Goal: Task Accomplishment & Management: Manage account settings

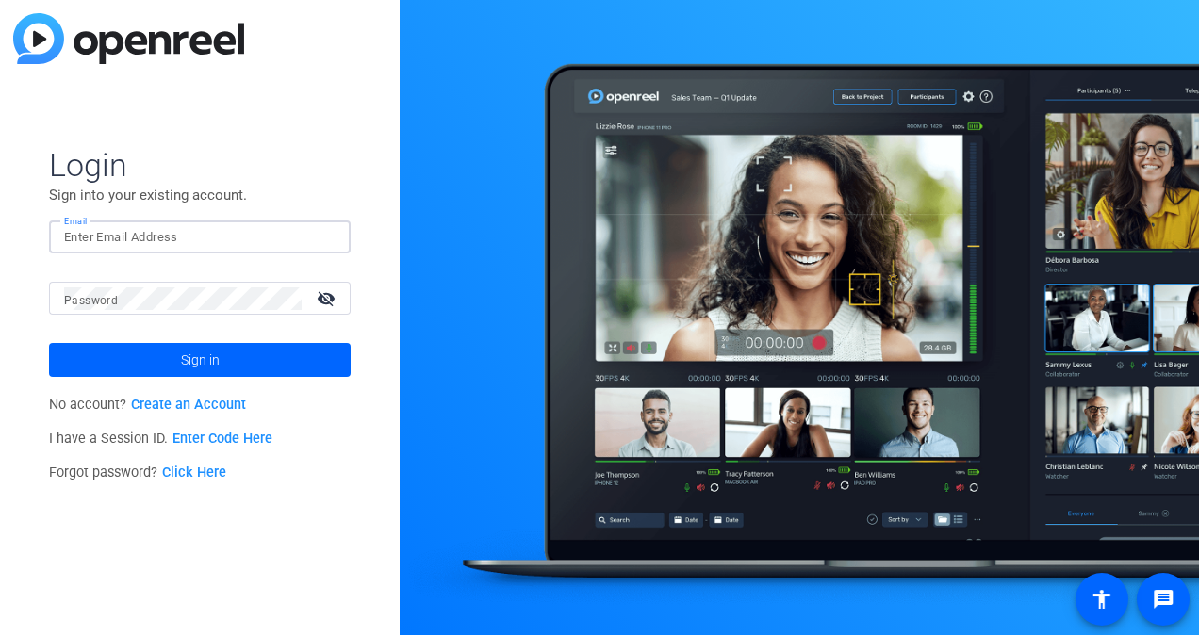
type input "[EMAIL_ADDRESS][PERSON_NAME][DOMAIN_NAME]"
click at [49, 343] on button "Sign in" at bounding box center [200, 360] width 302 height 34
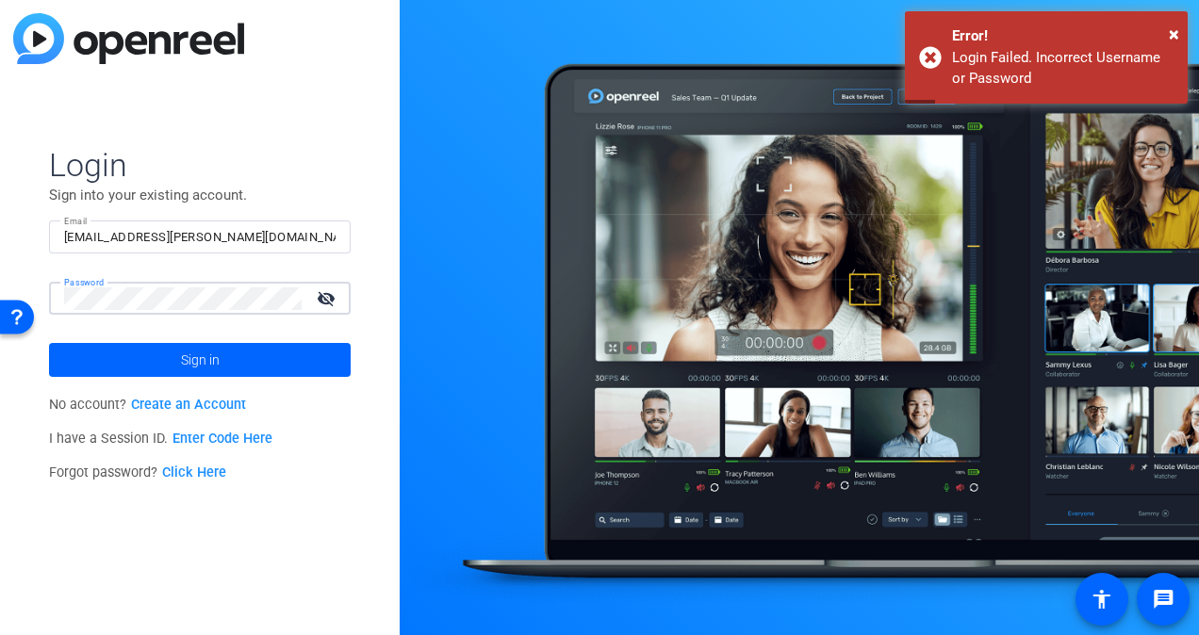
click at [49, 343] on button "Sign in" at bounding box center [200, 360] width 302 height 34
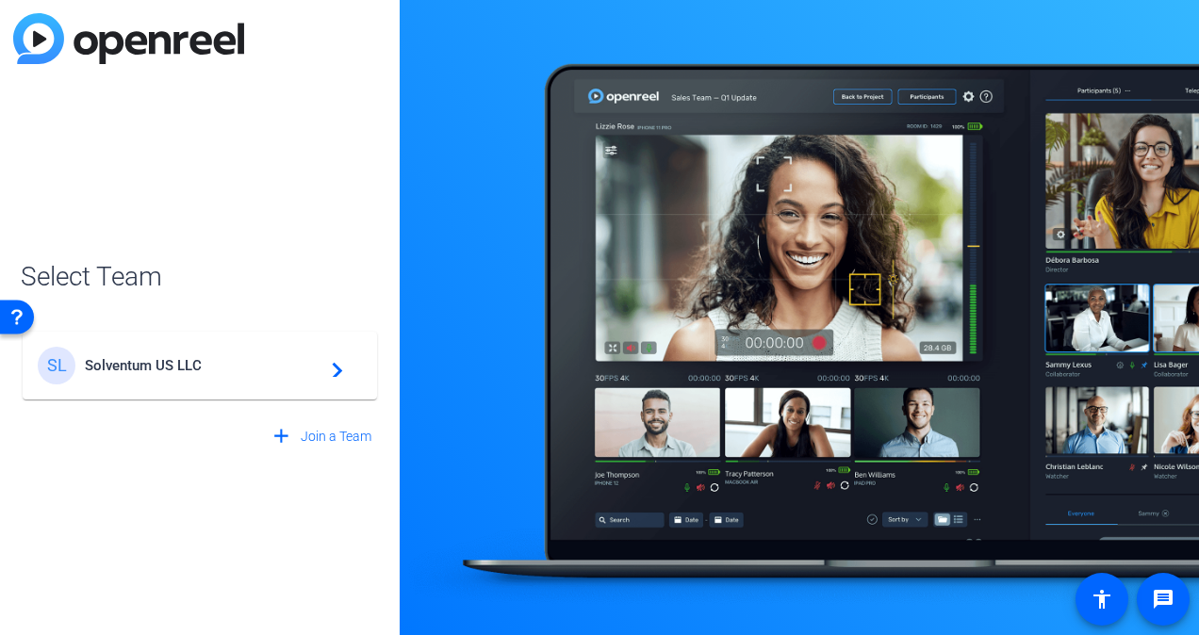
click at [153, 407] on div "add Join a Team" at bounding box center [200, 427] width 358 height 53
click at [143, 381] on div "SL Solventum US LLC navigate_next" at bounding box center [200, 366] width 324 height 38
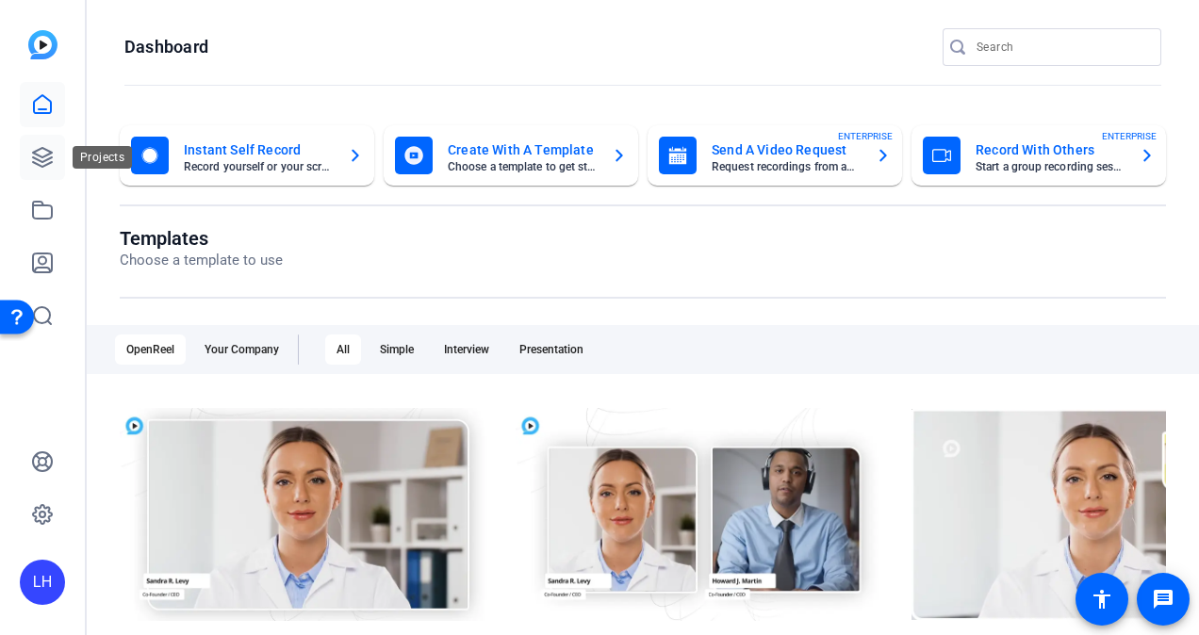
click at [40, 159] on icon at bounding box center [42, 157] width 23 height 23
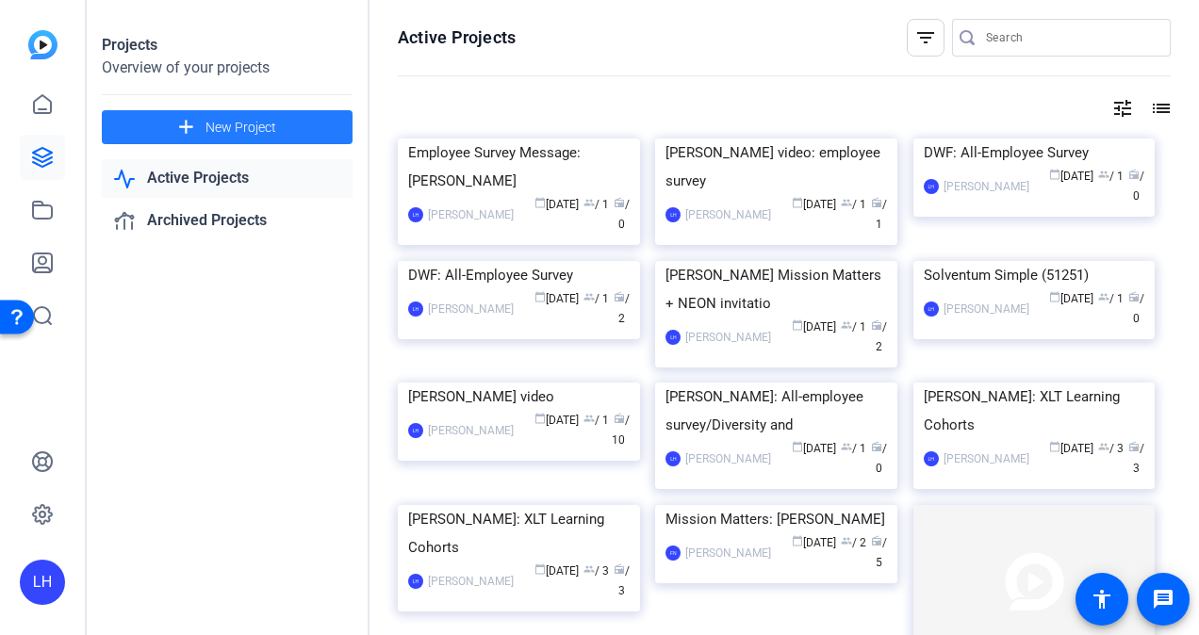
click at [261, 132] on span "New Project" at bounding box center [240, 128] width 71 height 20
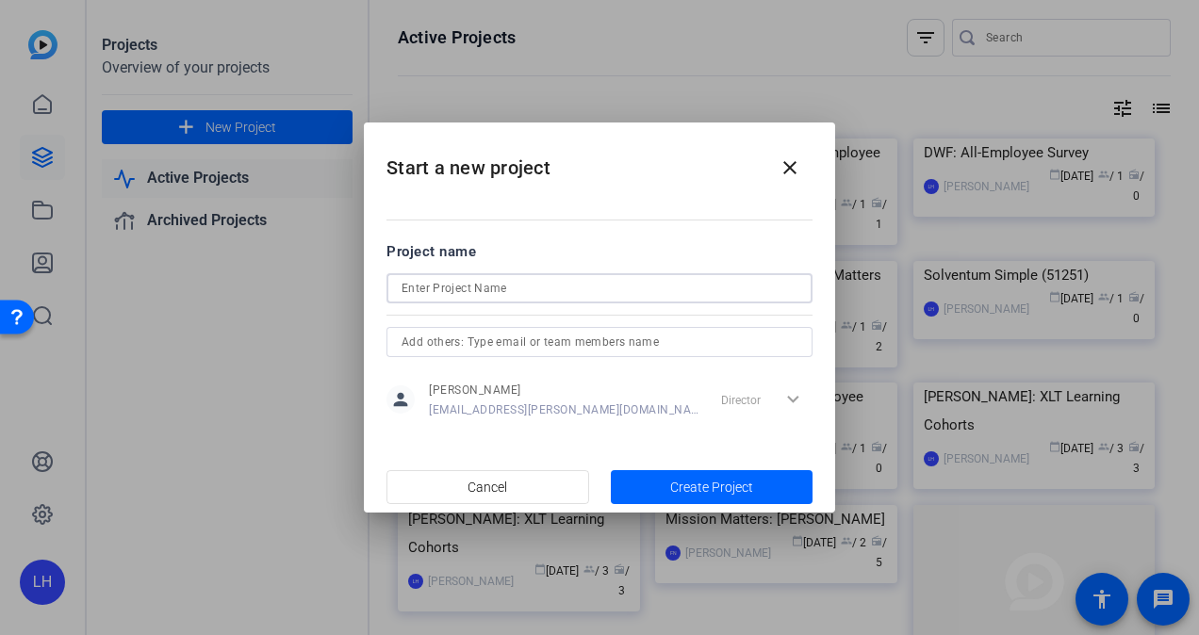
click at [458, 281] on input at bounding box center [599, 288] width 396 height 23
type input "ERP Deployment - [PERSON_NAME]"
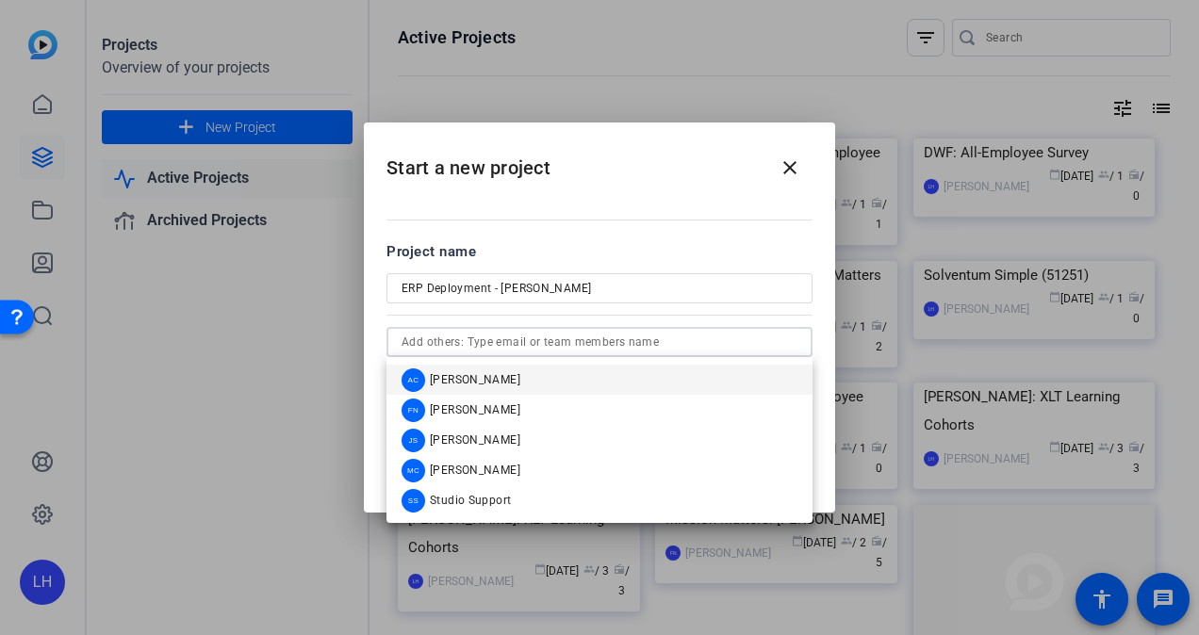
click at [545, 337] on input "text" at bounding box center [599, 342] width 396 height 23
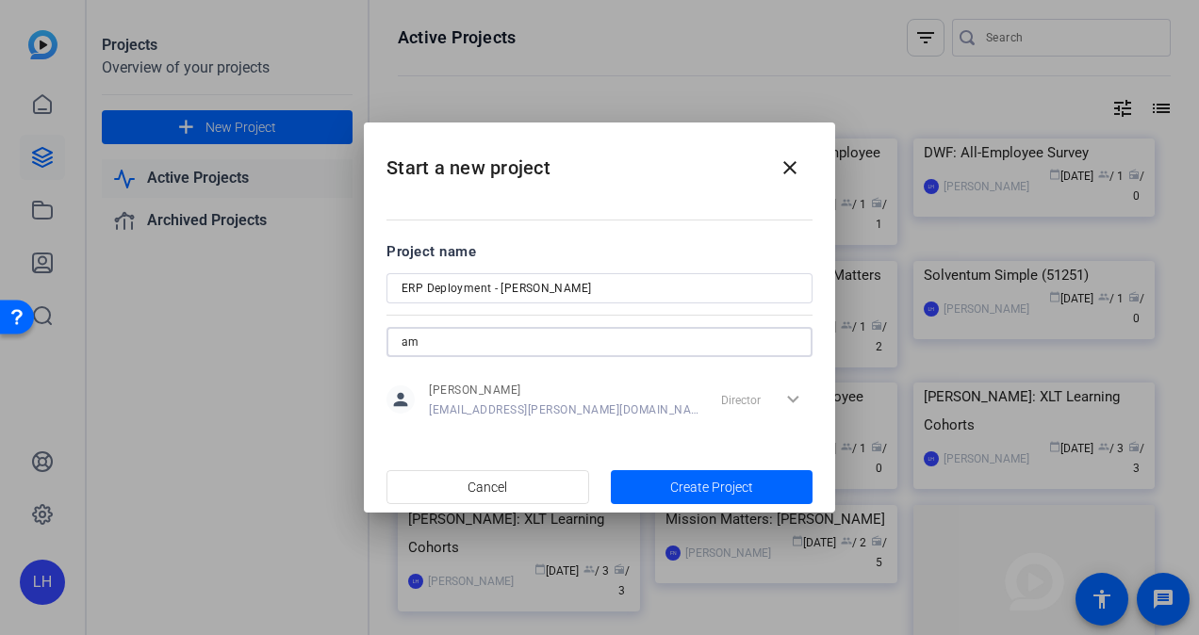
type input "a"
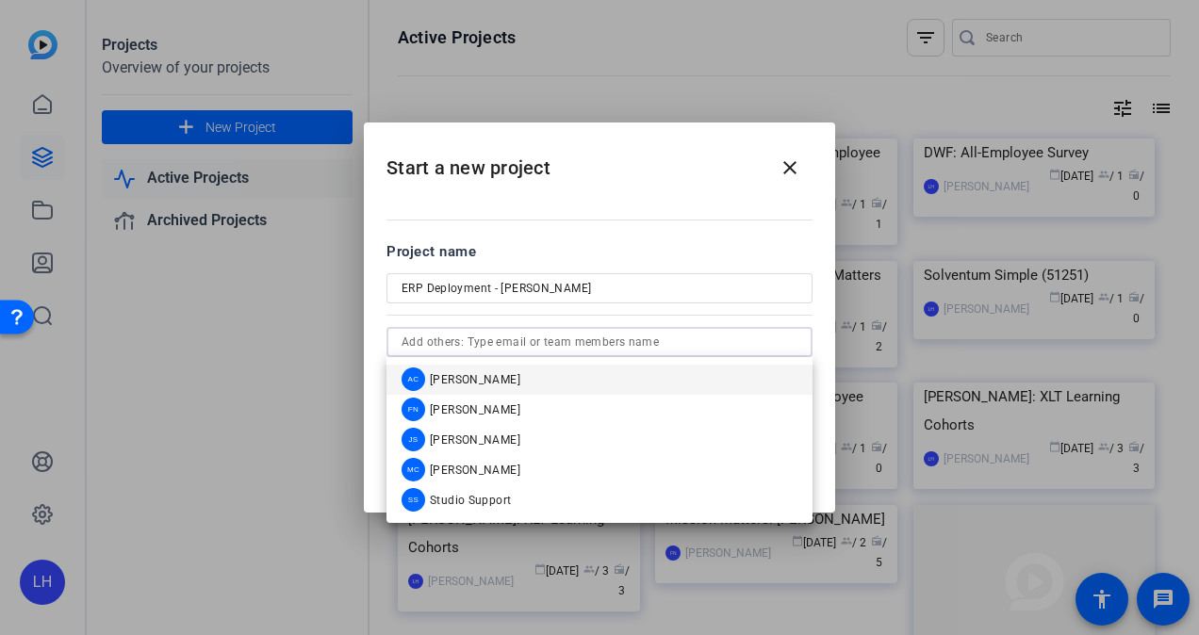
click at [648, 251] on div "Project name" at bounding box center [599, 251] width 426 height 21
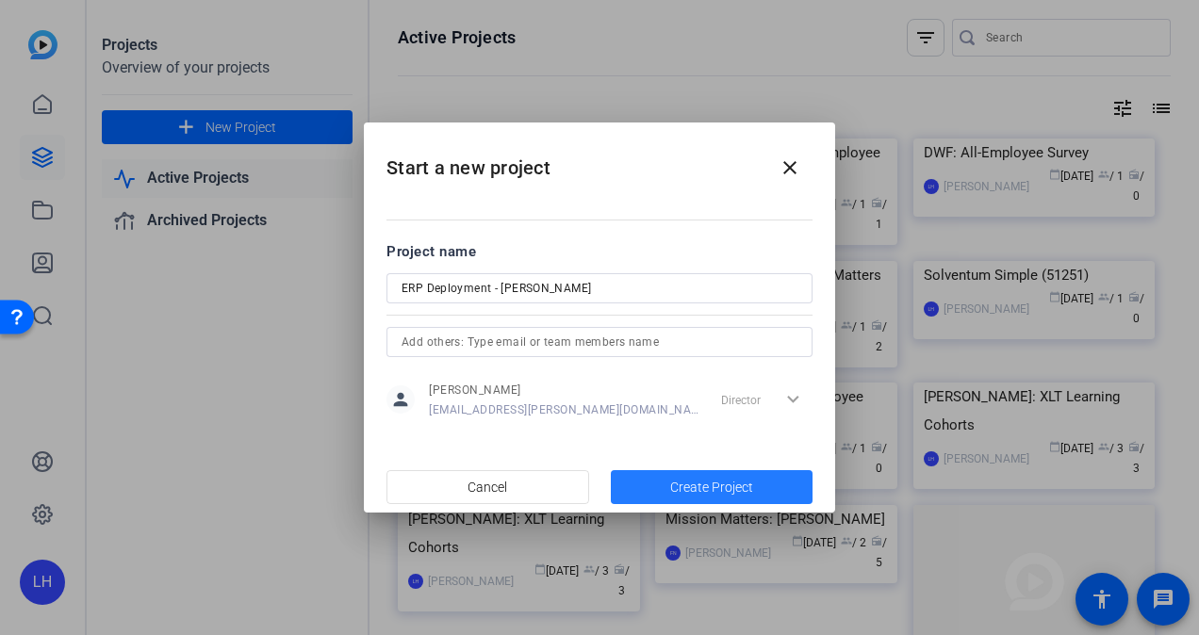
click at [702, 488] on span "Create Project" at bounding box center [711, 488] width 83 height 20
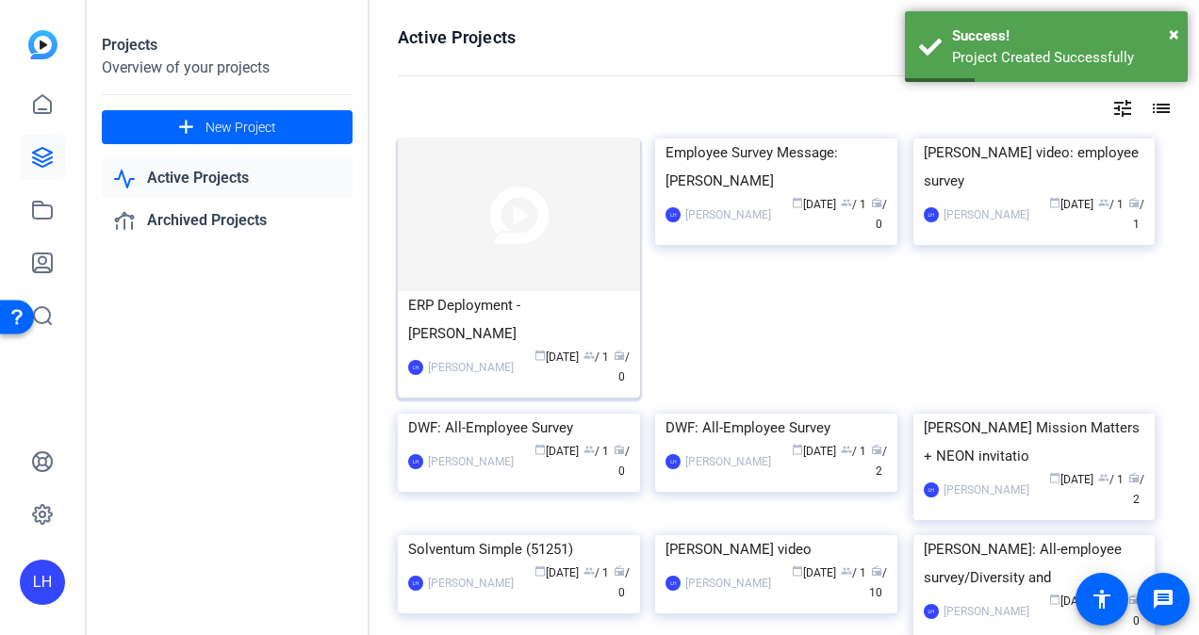
click at [537, 211] on img at bounding box center [519, 215] width 242 height 153
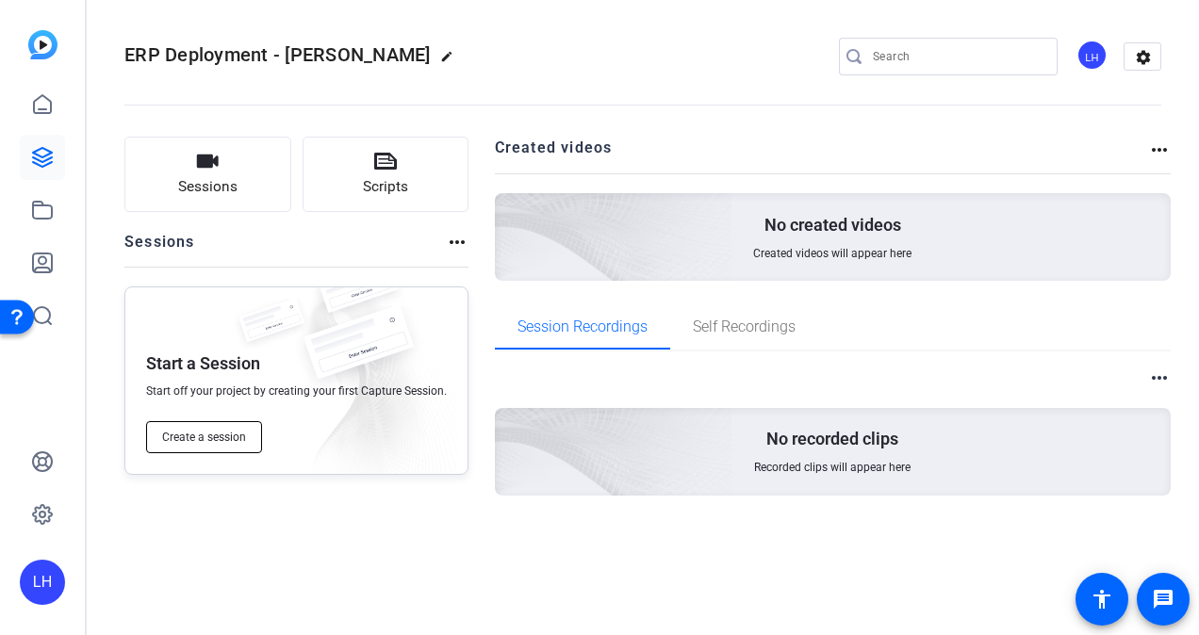
click at [200, 451] on button "Create a session" at bounding box center [204, 437] width 116 height 32
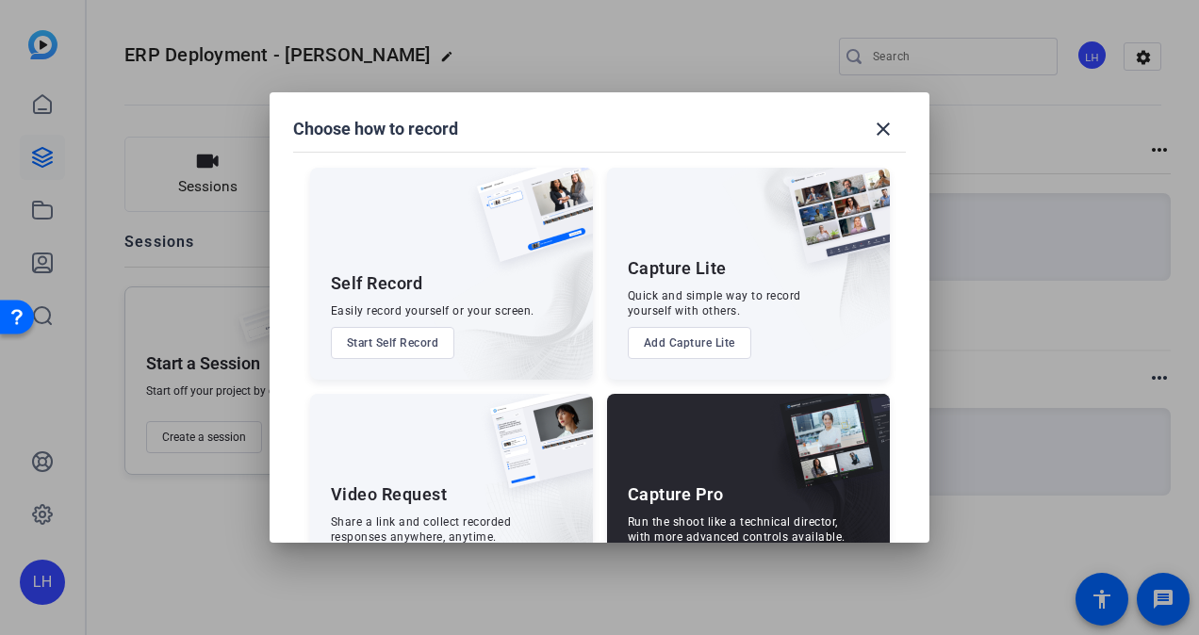
scroll to position [81, 0]
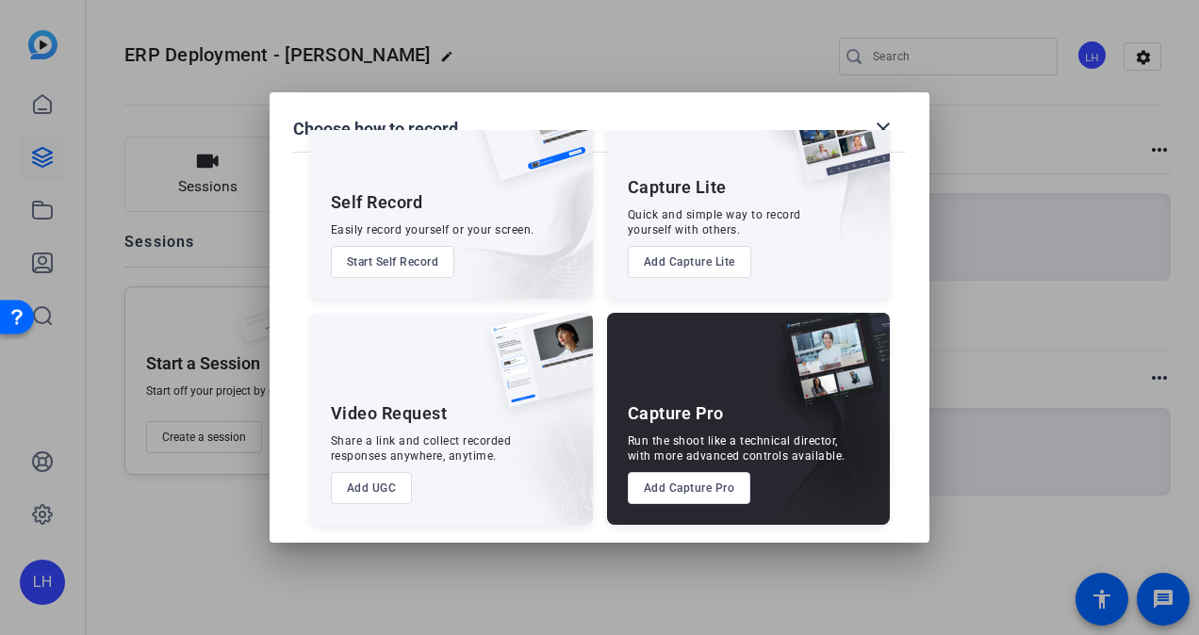
click at [368, 486] on button "Add UGC" at bounding box center [372, 488] width 82 height 32
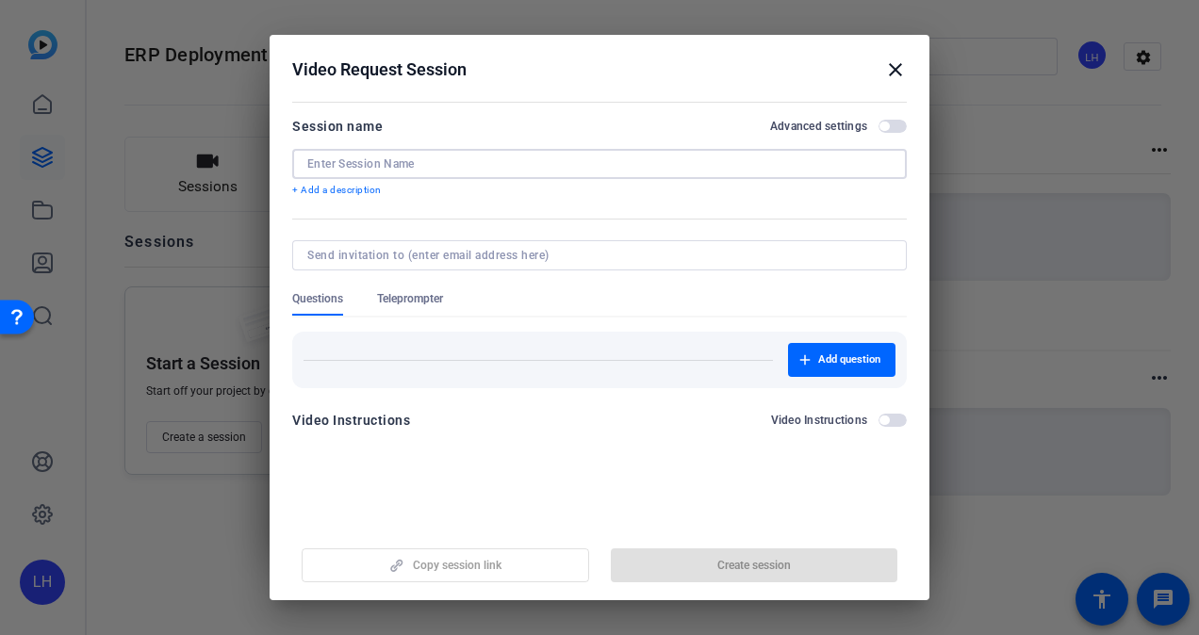
click at [441, 162] on input at bounding box center [599, 163] width 584 height 15
type input "K"
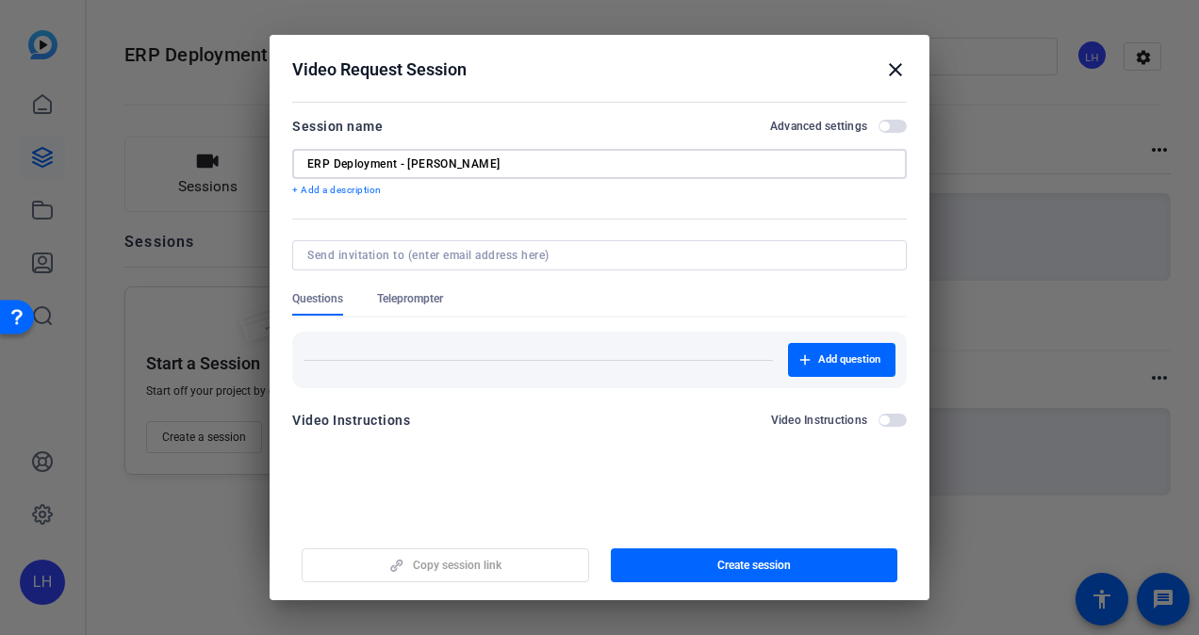
type input "ERP Deployment - [PERSON_NAME]"
click at [469, 254] on input at bounding box center [595, 255] width 577 height 15
click at [603, 168] on input "ERP Deployment - [PERSON_NAME]" at bounding box center [599, 163] width 584 height 15
click at [560, 256] on input at bounding box center [595, 255] width 577 height 15
type input "[EMAIL_ADDRESS][DOMAIN_NAME]"
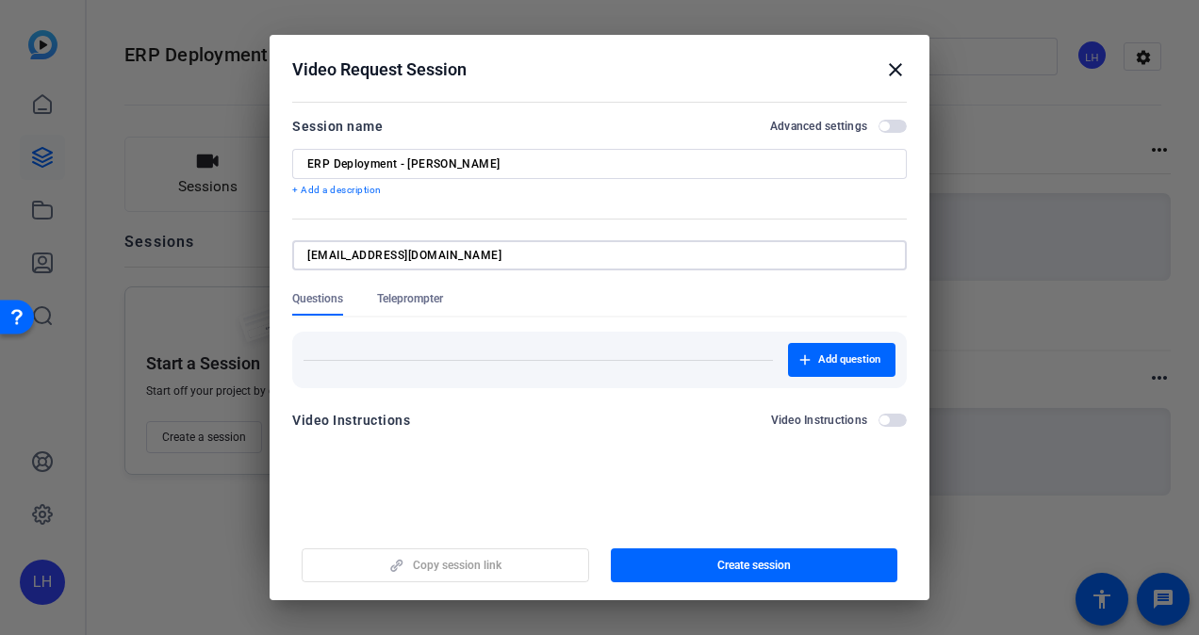
click at [550, 254] on input "[EMAIL_ADDRESS][DOMAIN_NAME]" at bounding box center [595, 255] width 577 height 15
click at [712, 296] on form "Session name Advanced settings ERP Deployment - [PERSON_NAME] + Add a descripti…" at bounding box center [599, 279] width 614 height 328
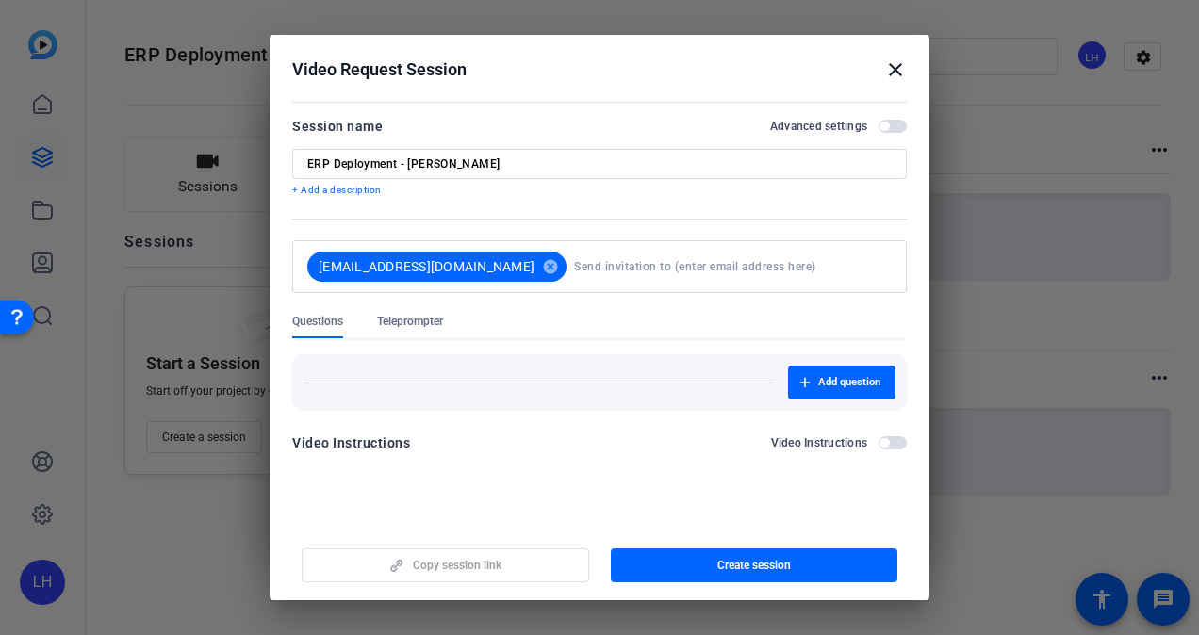
click at [673, 265] on input at bounding box center [729, 267] width 310 height 38
type input "[EMAIL_ADDRESS][DOMAIN_NAME]"
click at [686, 329] on div "Questions Teleprompter" at bounding box center [599, 326] width 614 height 25
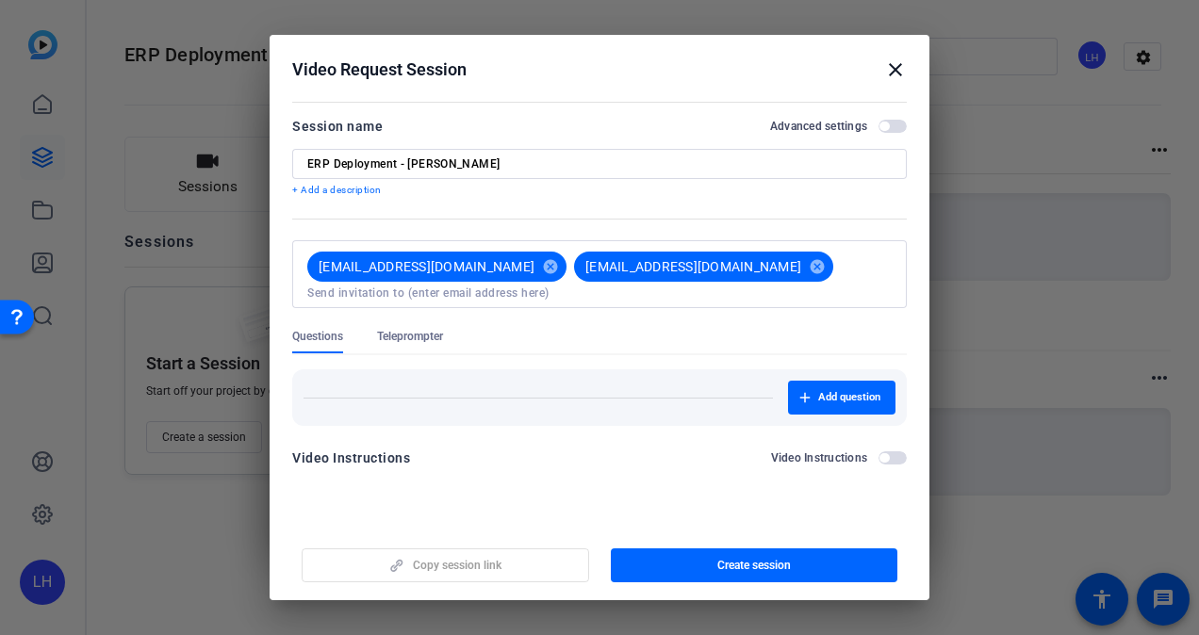
click at [435, 329] on span "Teleprompter" at bounding box center [410, 336] width 66 height 15
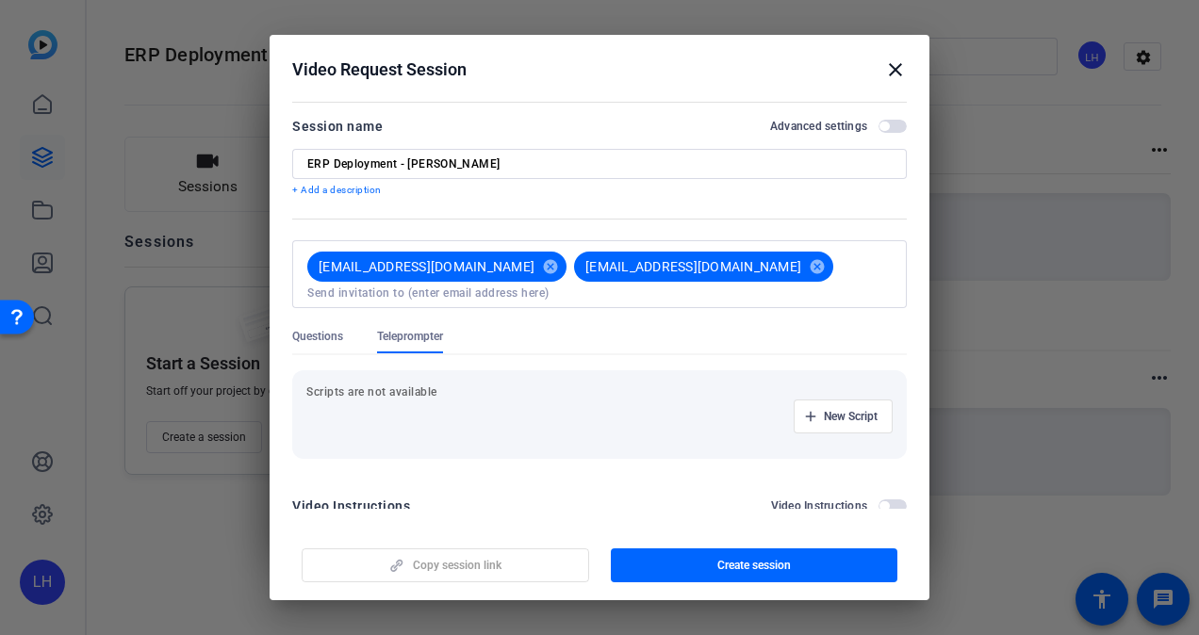
click at [532, 590] on mat-dialog-actions "Copy session link Create session" at bounding box center [600, 562] width 660 height 75
click at [472, 411] on div "New Script" at bounding box center [599, 417] width 586 height 34
click at [824, 409] on span "New Script" at bounding box center [851, 416] width 54 height 15
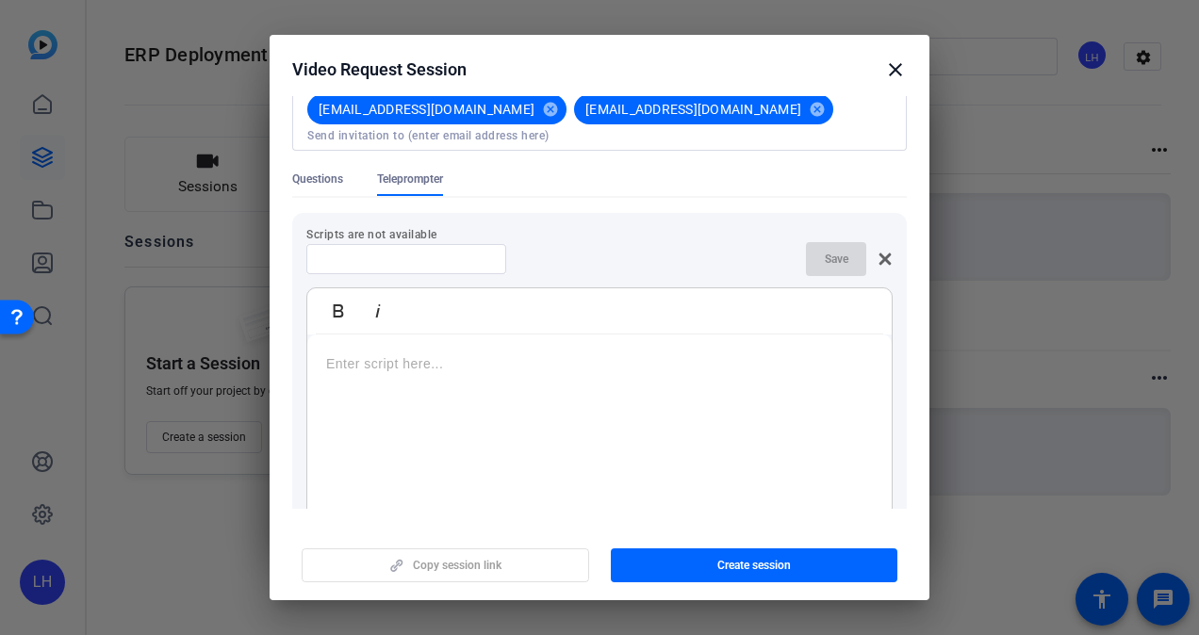
scroll to position [161, 0]
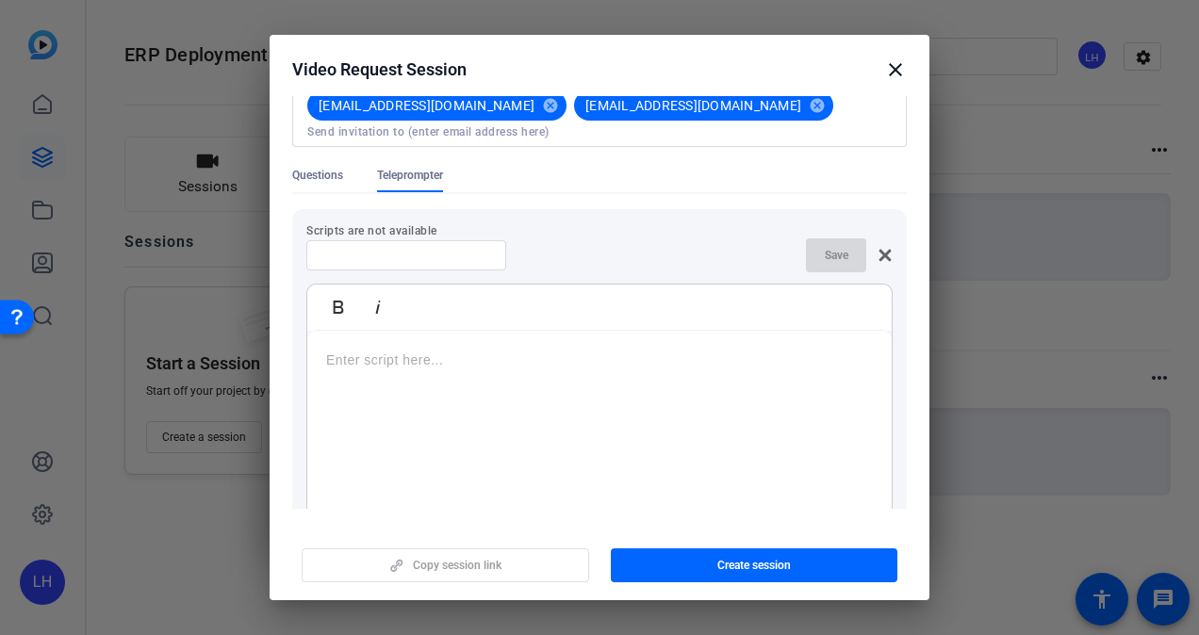
click at [422, 248] on input at bounding box center [406, 255] width 170 height 15
type input "ERP - Karim"
click at [382, 350] on p at bounding box center [599, 360] width 547 height 21
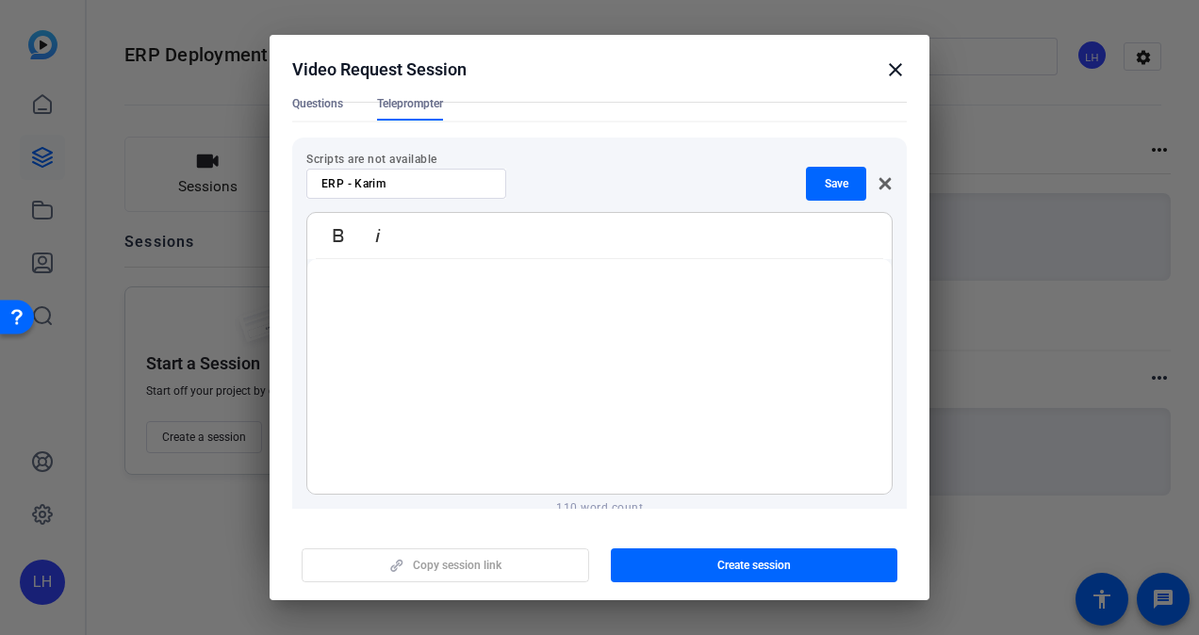
scroll to position [237, 0]
click at [481, 392] on li "This program is critical for our company" at bounding box center [618, 402] width 509 height 21
click at [464, 350] on li "[Add personal perspective on the importance of these deployments for Dental Sol…" at bounding box center [618, 371] width 509 height 42
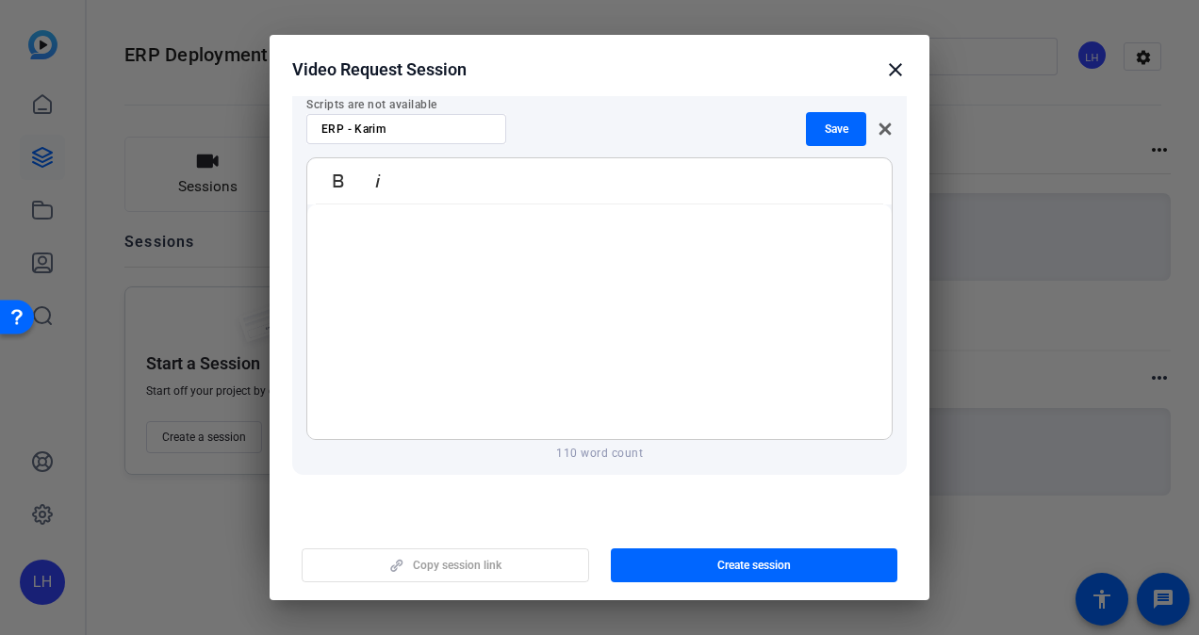
scroll to position [0, 0]
click at [390, 260] on li "I want to thank you for the hard work that has gone into the first wave of ERP …" at bounding box center [618, 278] width 509 height 42
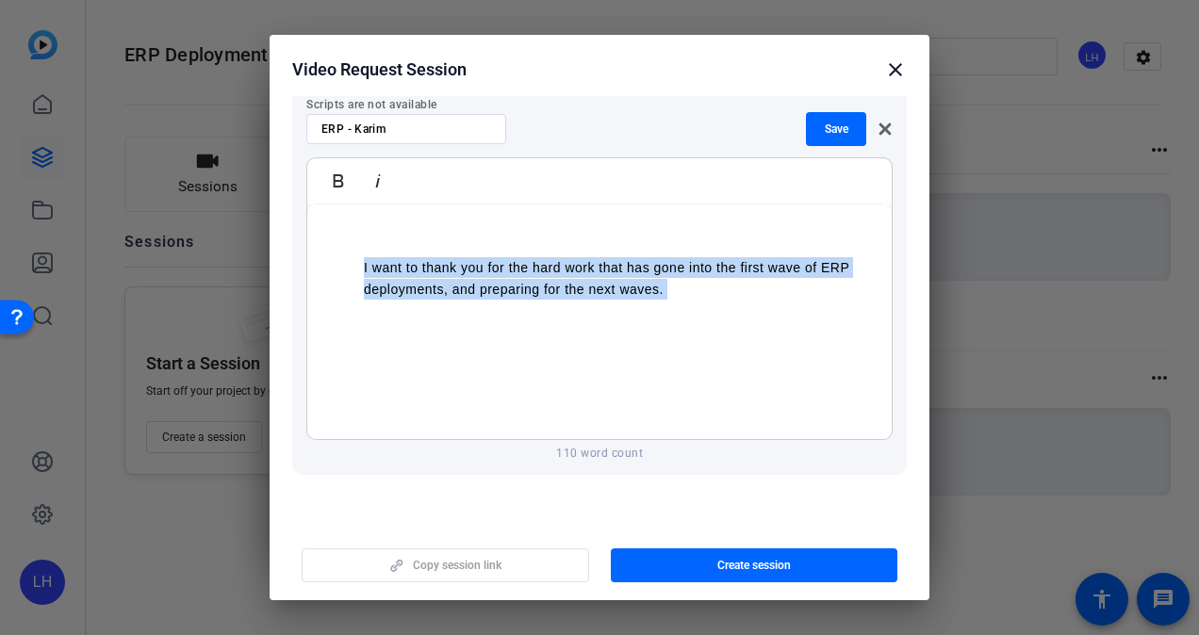
click at [390, 260] on li "I want to thank you for the hard work that has gone into the first wave of ERP …" at bounding box center [618, 278] width 509 height 42
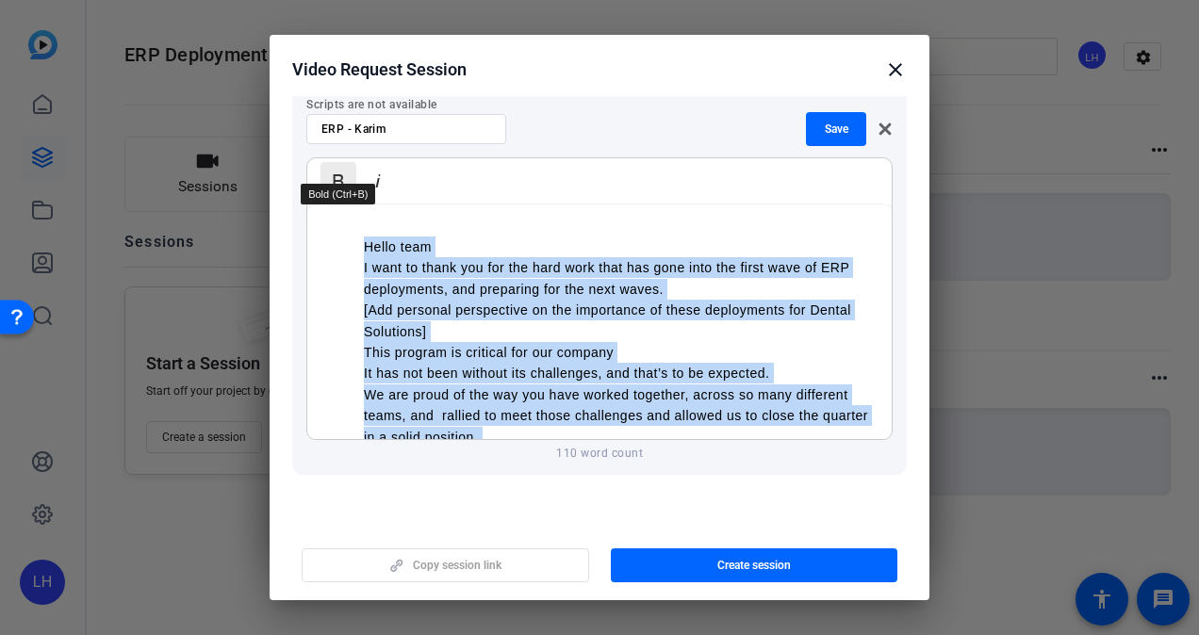
click at [339, 175] on icon "button" at bounding box center [338, 181] width 23 height 23
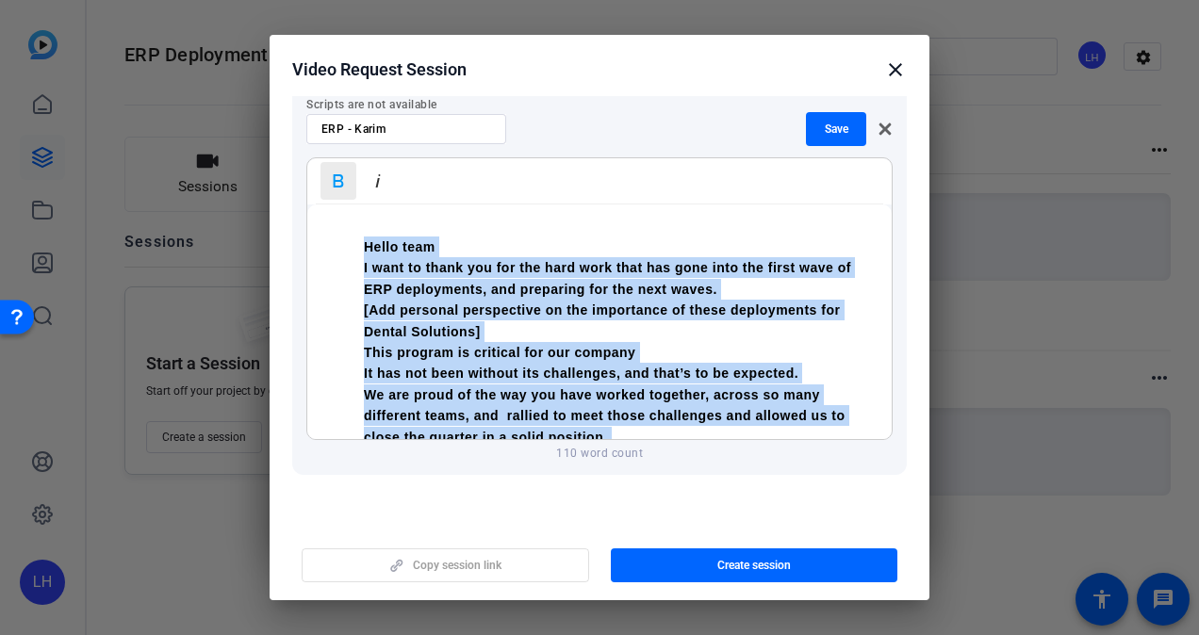
click at [335, 172] on icon "button" at bounding box center [338, 181] width 23 height 23
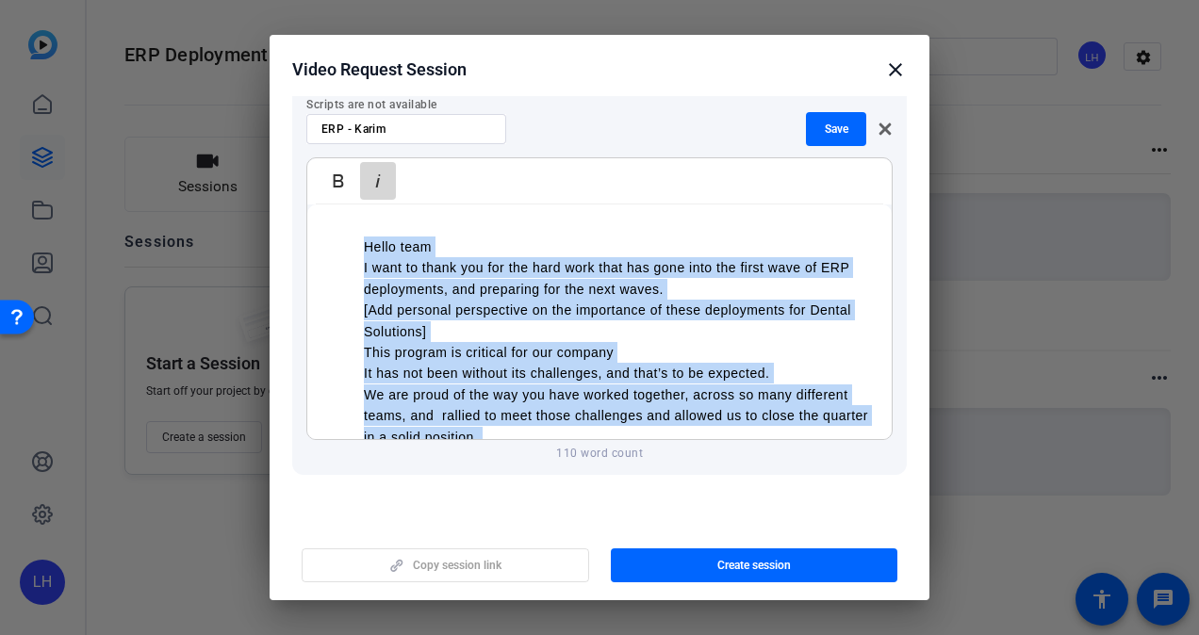
click at [379, 170] on icon "button" at bounding box center [378, 181] width 23 height 23
click at [441, 272] on li "I want to thank you for the hard work that has gone into the first wave of ERP …" at bounding box center [618, 278] width 509 height 42
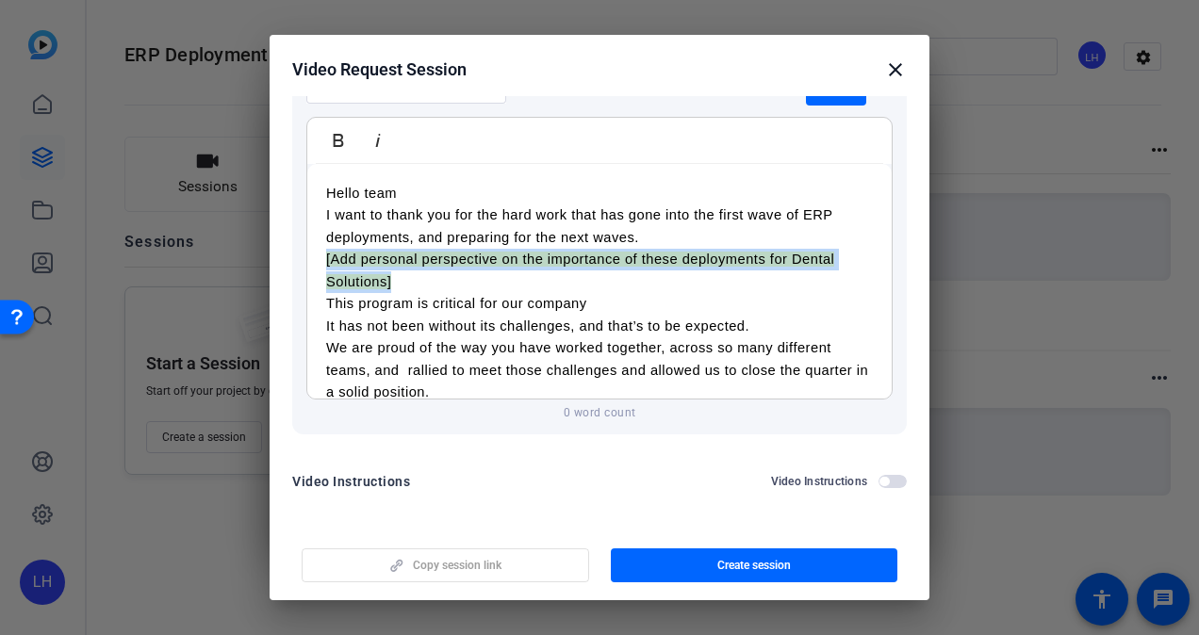
drag, startPoint x: 406, startPoint y: 270, endPoint x: 306, endPoint y: 247, distance: 102.4
click at [307, 247] on div "Hello team I want to thank you for the hard work that has gone into the first w…" at bounding box center [599, 337] width 584 height 346
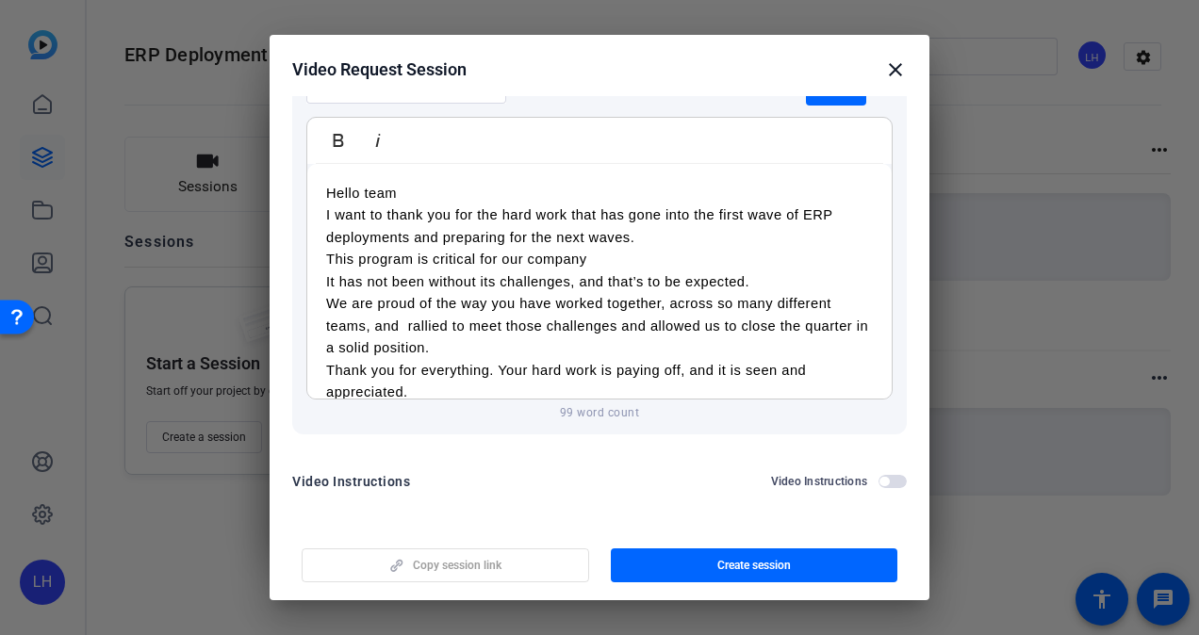
scroll to position [66, 0]
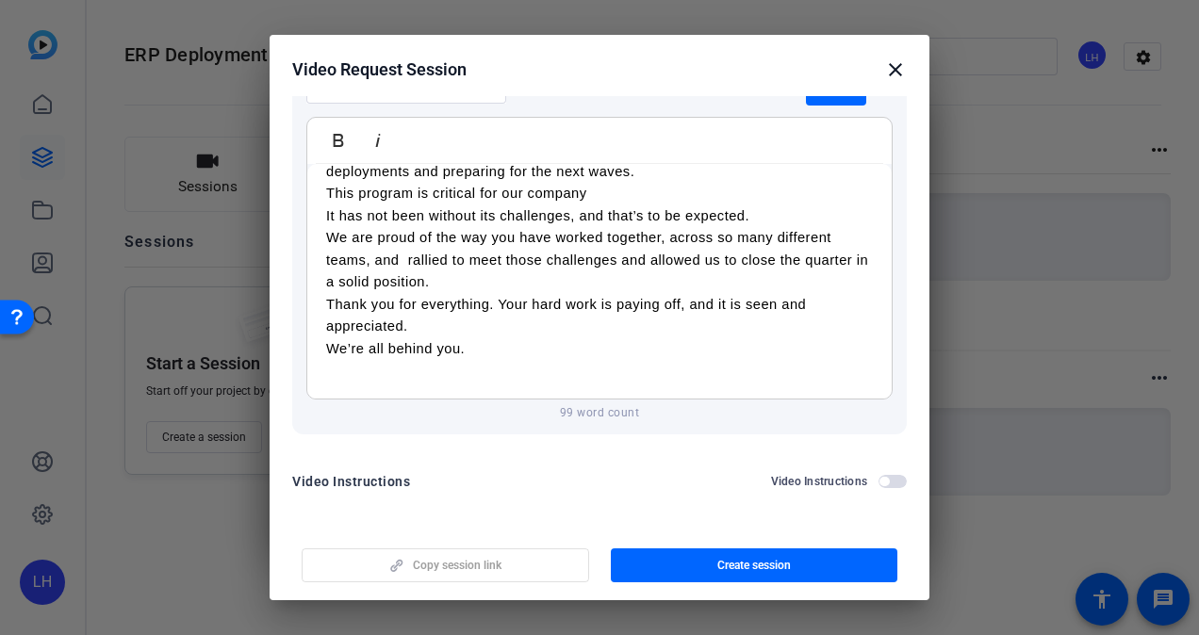
click at [586, 183] on p "This program is critical for our company" at bounding box center [599, 194] width 547 height 22
click at [552, 338] on p "We’re all behind you." at bounding box center [599, 349] width 547 height 22
click at [575, 310] on p "Thank you for everything. Your hard work is paying off, and it is seen and appr…" at bounding box center [599, 316] width 547 height 44
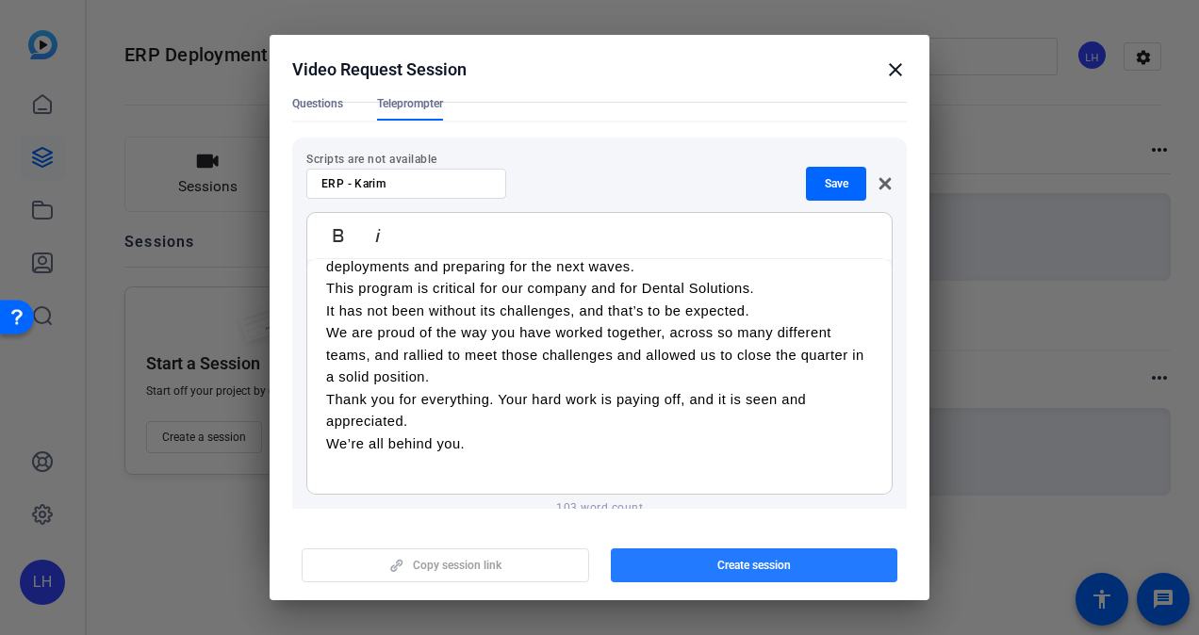
click at [766, 561] on span "Create session" at bounding box center [754, 565] width 74 height 15
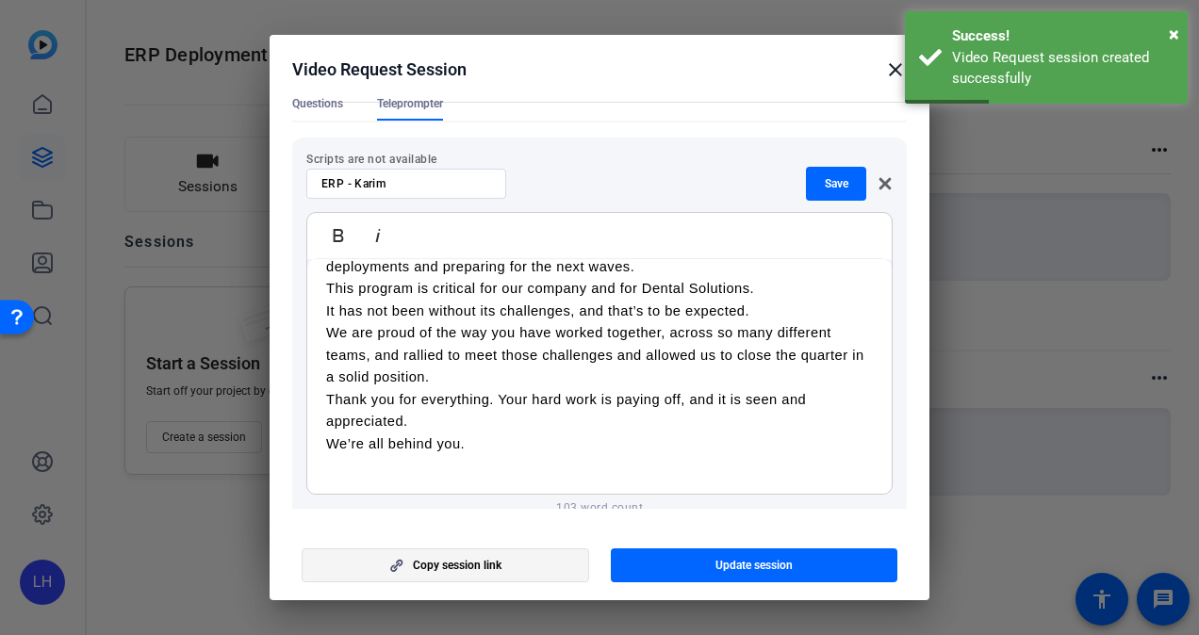
click at [499, 556] on span "button" at bounding box center [446, 565] width 286 height 45
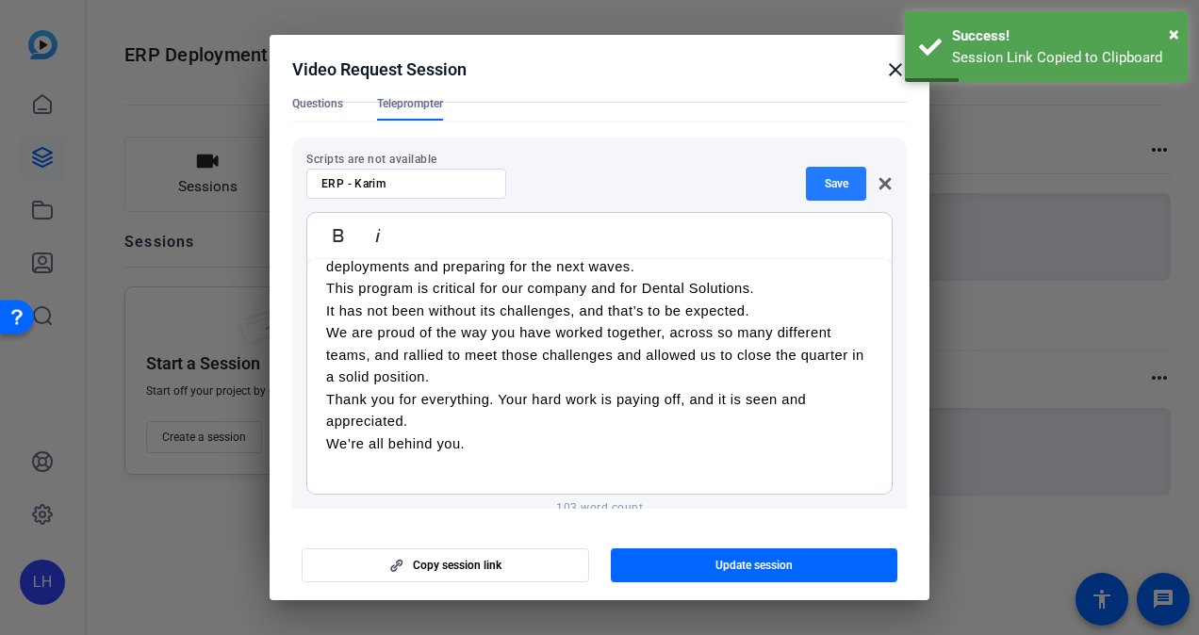
click at [843, 168] on span "button" at bounding box center [836, 183] width 60 height 45
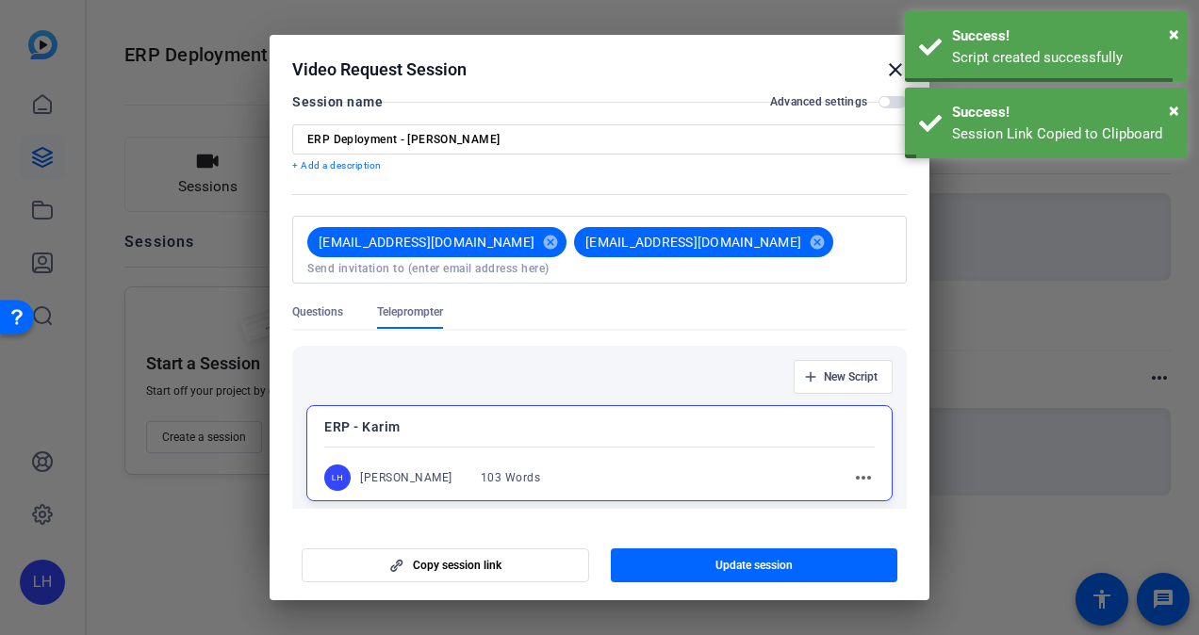
scroll to position [117, 0]
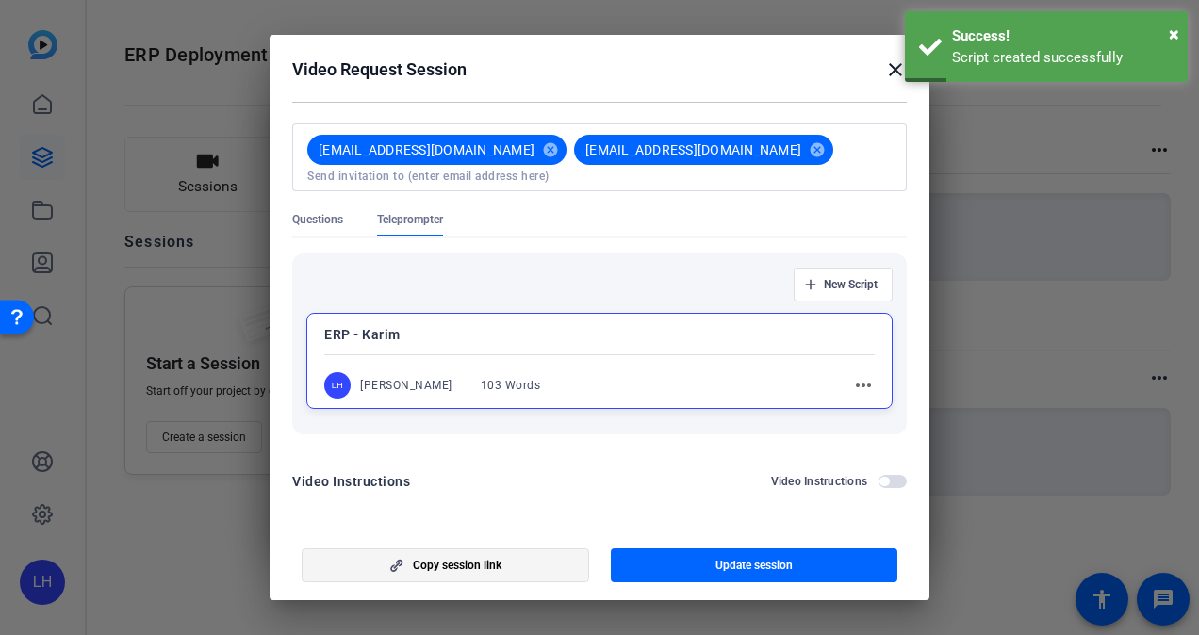
click at [499, 559] on span "Copy session link" at bounding box center [457, 565] width 89 height 15
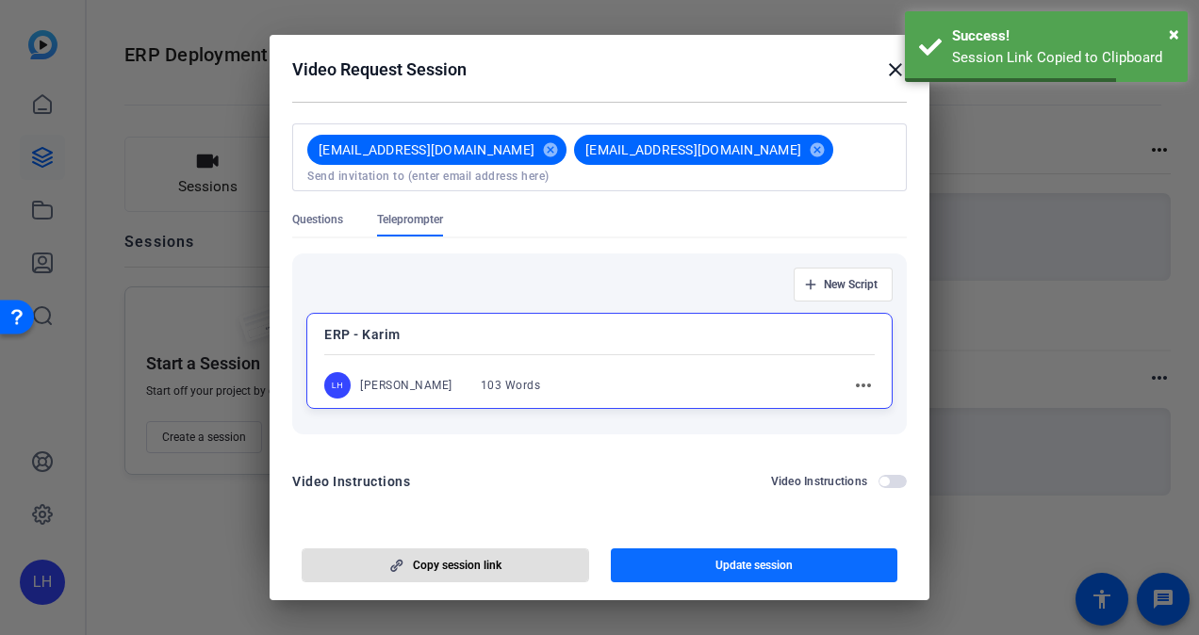
click at [795, 566] on span "button" at bounding box center [754, 565] width 287 height 45
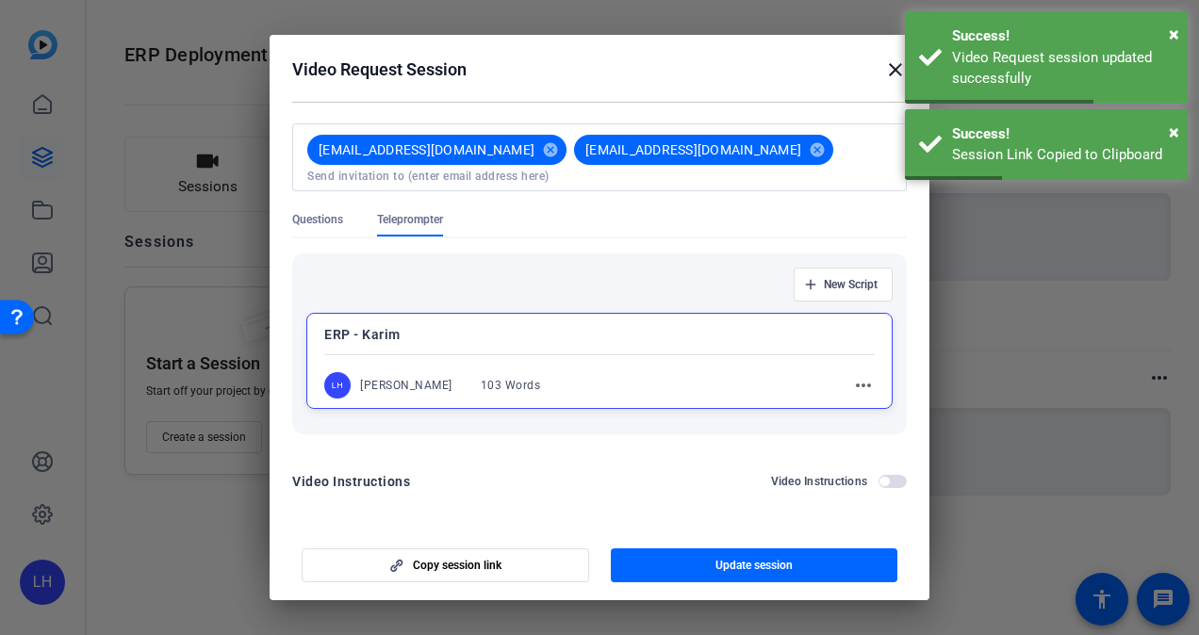
click at [888, 78] on mat-icon "close" at bounding box center [895, 69] width 23 height 23
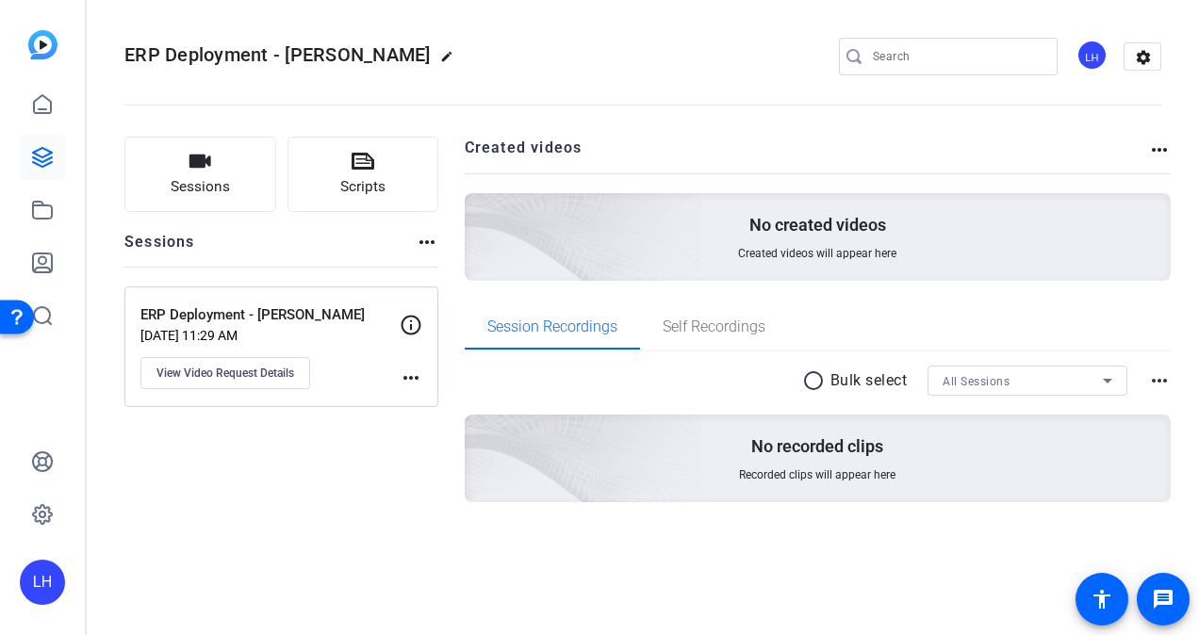
click at [254, 56] on span "ERP Deployment - [PERSON_NAME]" at bounding box center [277, 54] width 306 height 23
click at [440, 55] on mat-icon "edit" at bounding box center [451, 61] width 23 height 23
click at [251, 53] on input "ERP Deployment - [PERSON_NAME]" at bounding box center [200, 56] width 123 height 23
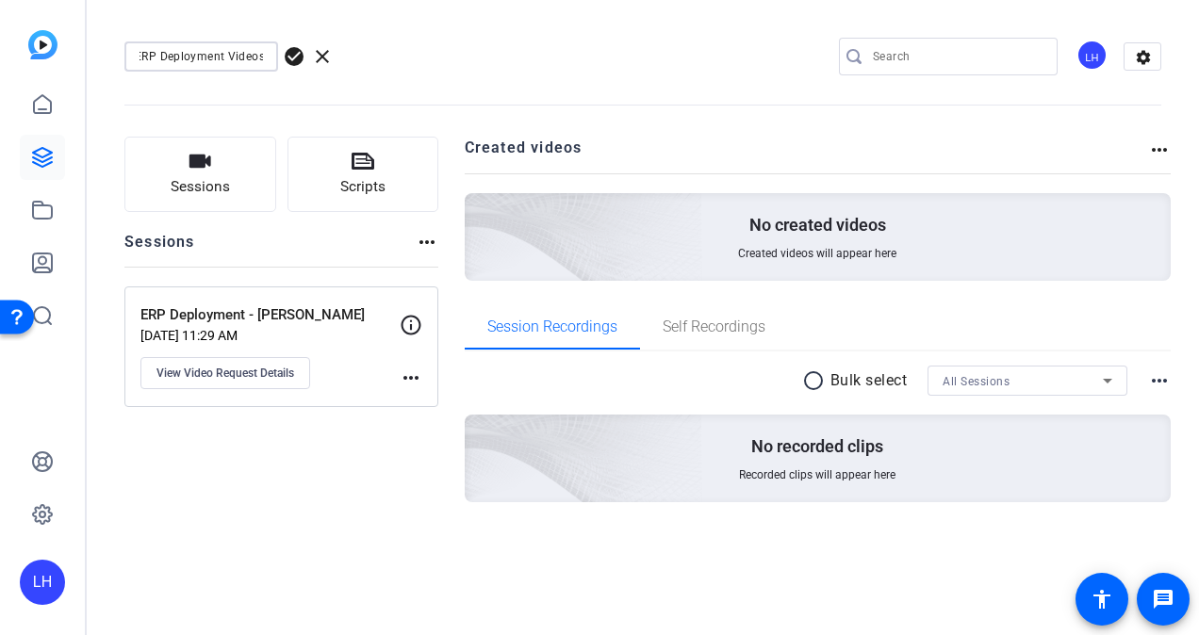
type input "ERP Deployment Videos"
click at [291, 58] on span "check_circle" at bounding box center [294, 56] width 23 height 23
click at [47, 158] on icon at bounding box center [42, 157] width 19 height 19
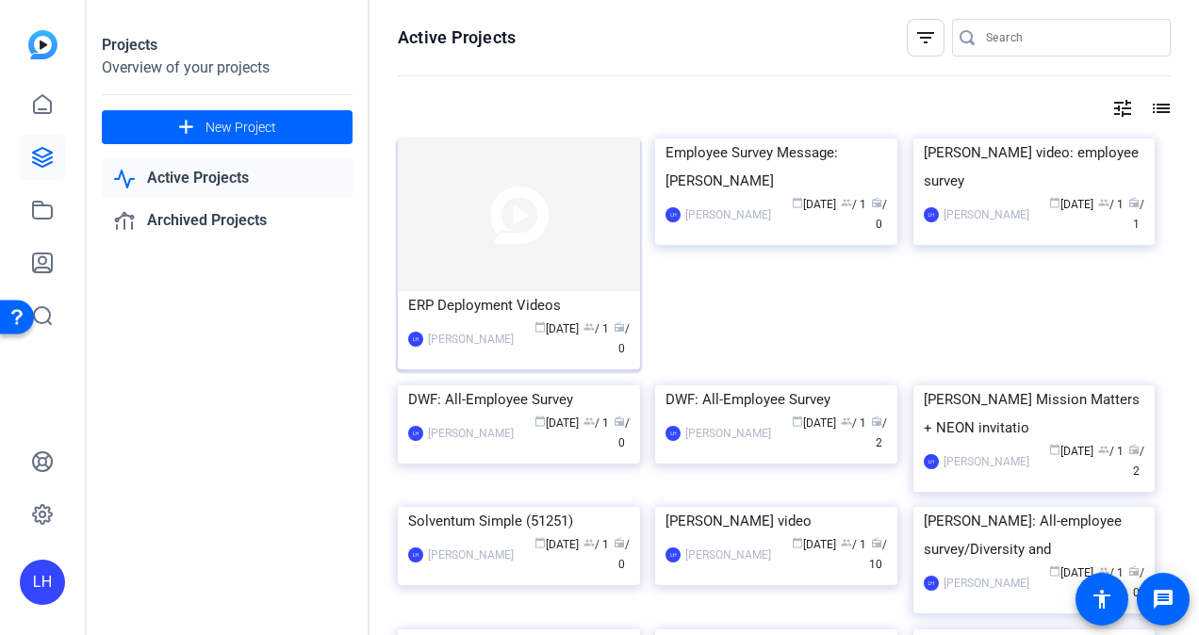
click at [495, 300] on div "ERP Deployment Videos" at bounding box center [518, 305] width 221 height 28
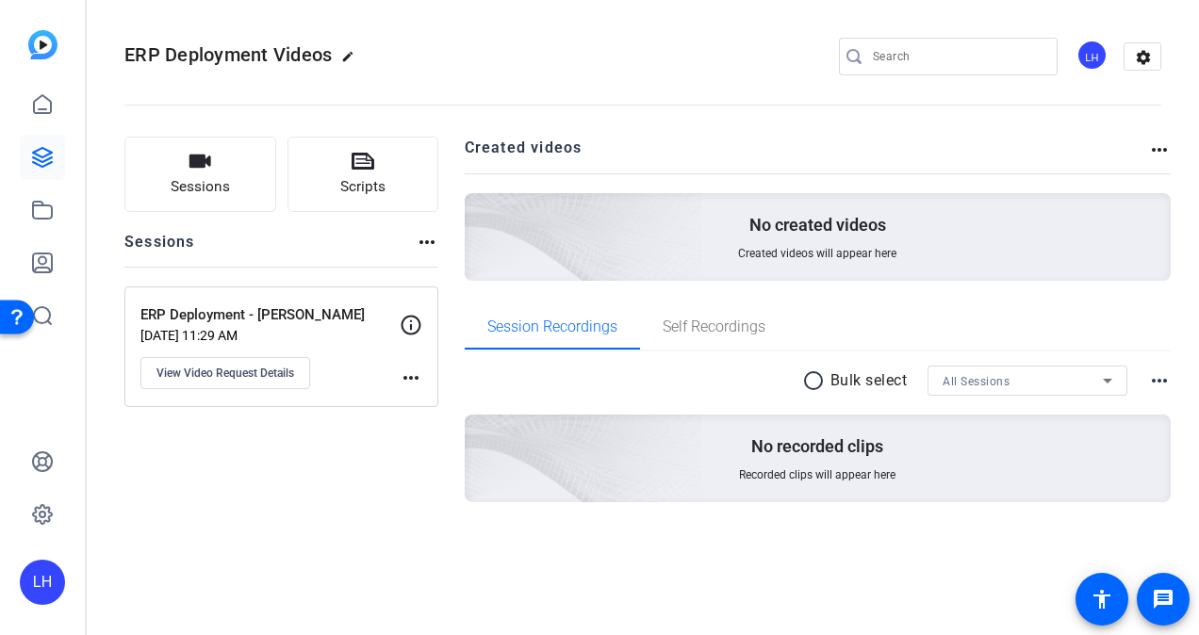
click at [408, 379] on mat-icon "more_horiz" at bounding box center [411, 378] width 23 height 23
click at [352, 445] on div at bounding box center [599, 317] width 1199 height 635
click at [428, 239] on mat-icon "more_horiz" at bounding box center [427, 242] width 23 height 23
click at [428, 239] on div at bounding box center [599, 317] width 1199 height 635
click at [345, 55] on mat-icon "edit" at bounding box center [352, 61] width 23 height 23
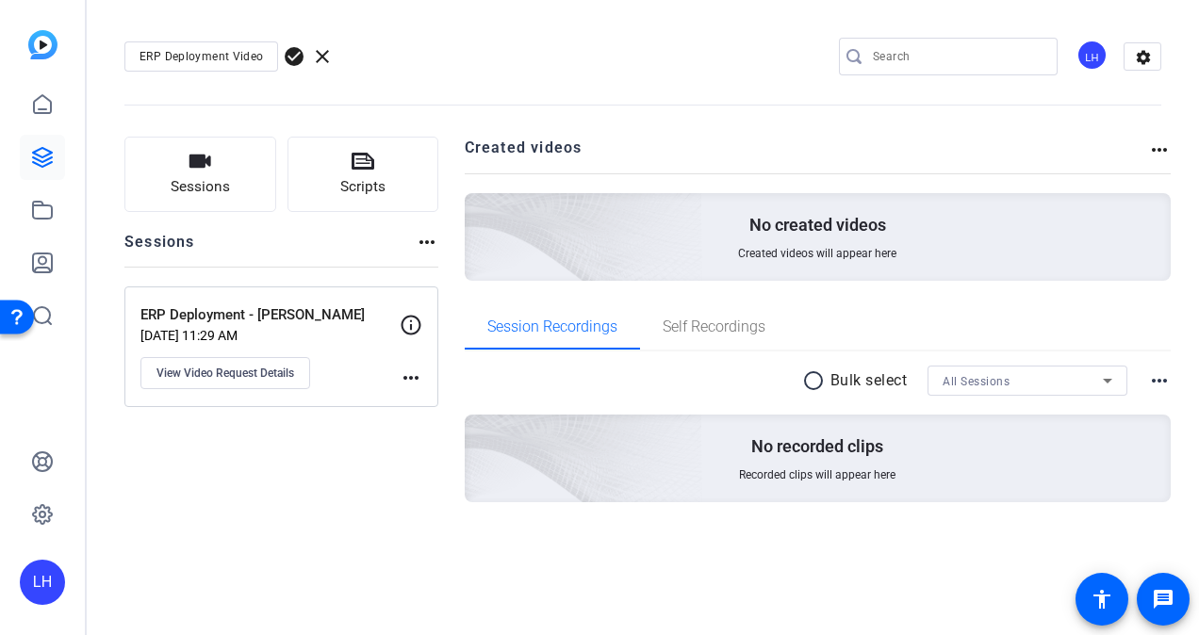
click at [266, 57] on div "ERP Deployment Videos" at bounding box center [201, 56] width 154 height 30
type input "ERP Deployment Video"
click at [296, 57] on span "check_circle" at bounding box center [294, 56] width 23 height 23
click at [43, 149] on icon at bounding box center [42, 157] width 19 height 19
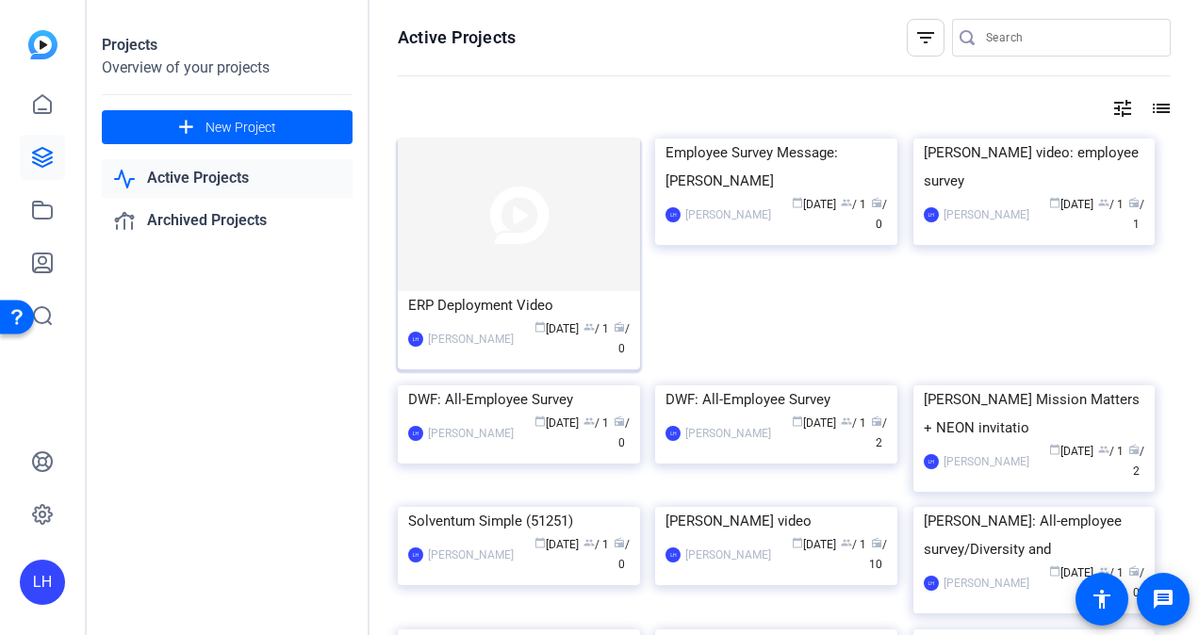
click at [526, 309] on div "ERP Deployment Video" at bounding box center [518, 305] width 221 height 28
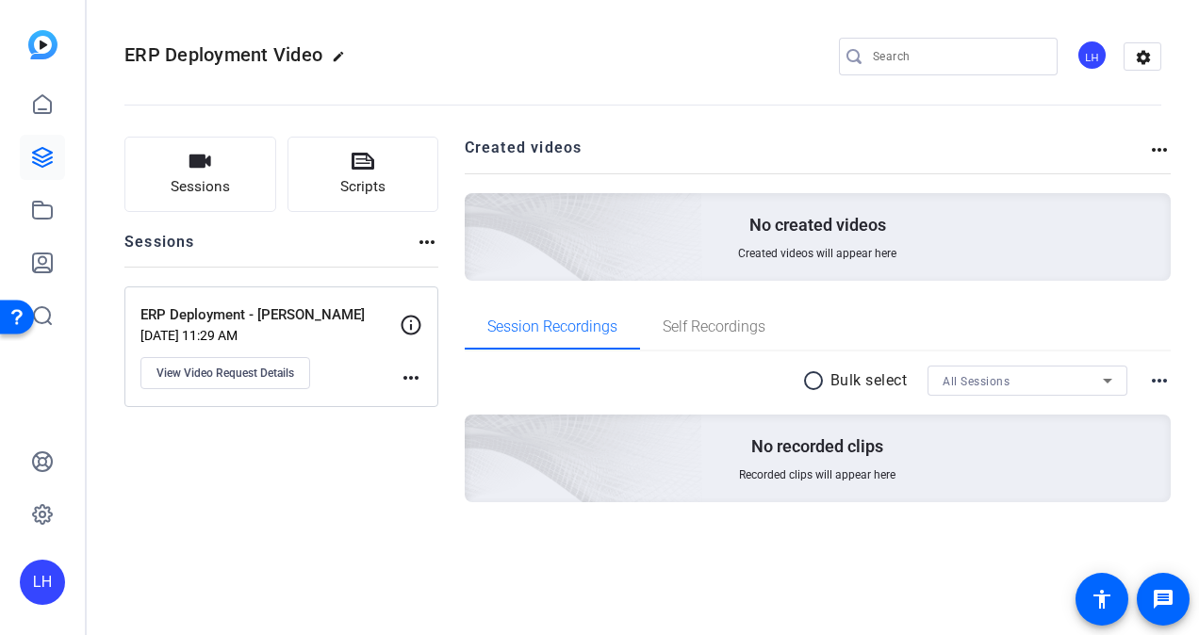
click at [343, 58] on mat-icon "edit" at bounding box center [343, 61] width 23 height 23
click at [265, 53] on div "ERP Deployment Video" at bounding box center [201, 56] width 154 height 30
type input "ERP Deployment Video - [PERSON_NAME]"
click at [298, 55] on span "check_circle" at bounding box center [294, 56] width 23 height 23
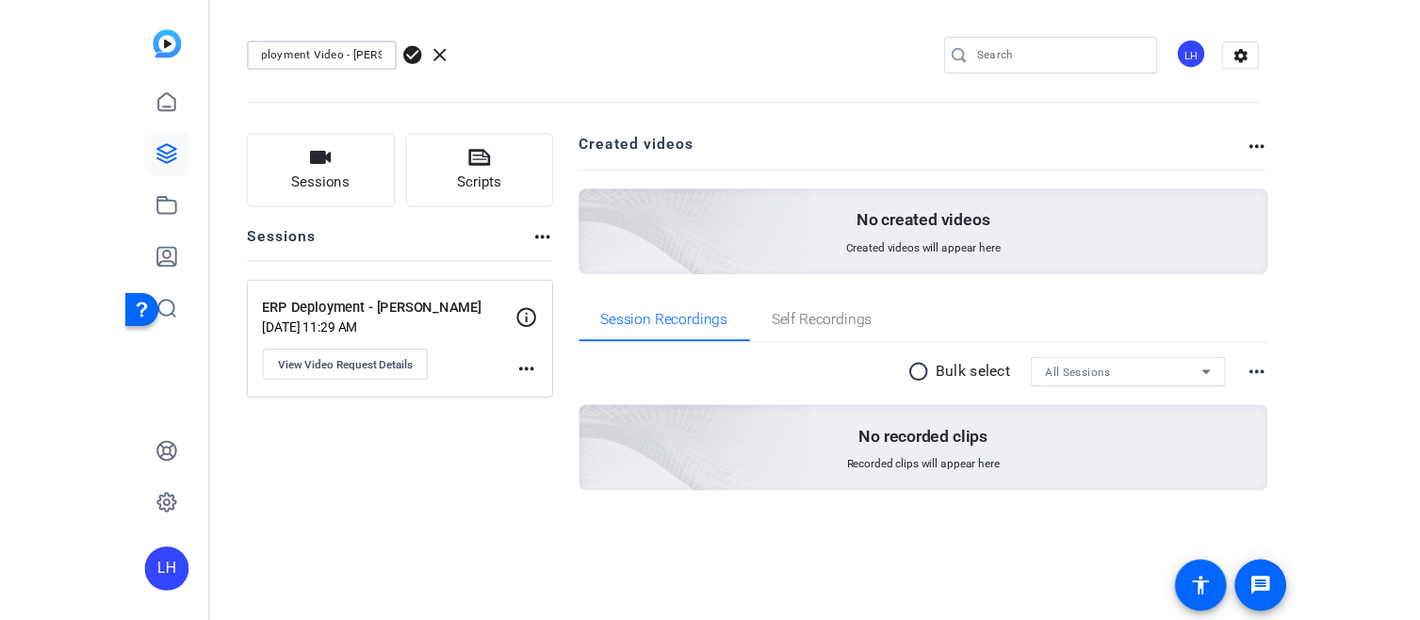
scroll to position [0, 0]
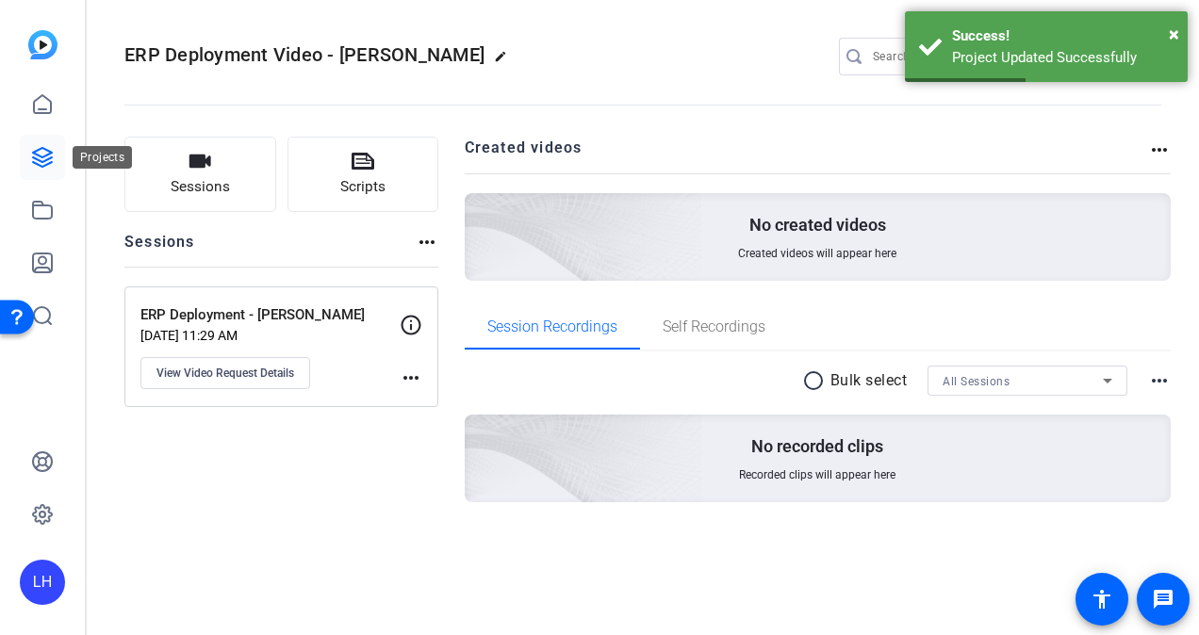
click at [43, 153] on icon at bounding box center [42, 157] width 23 height 23
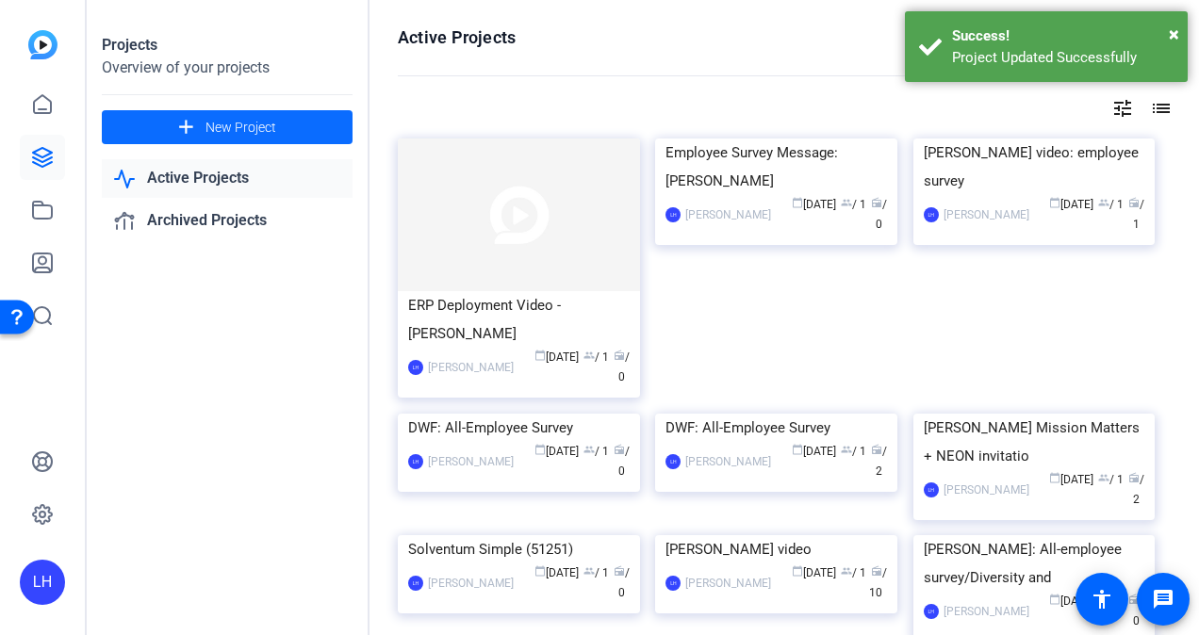
click at [270, 131] on span "New Project" at bounding box center [240, 128] width 71 height 20
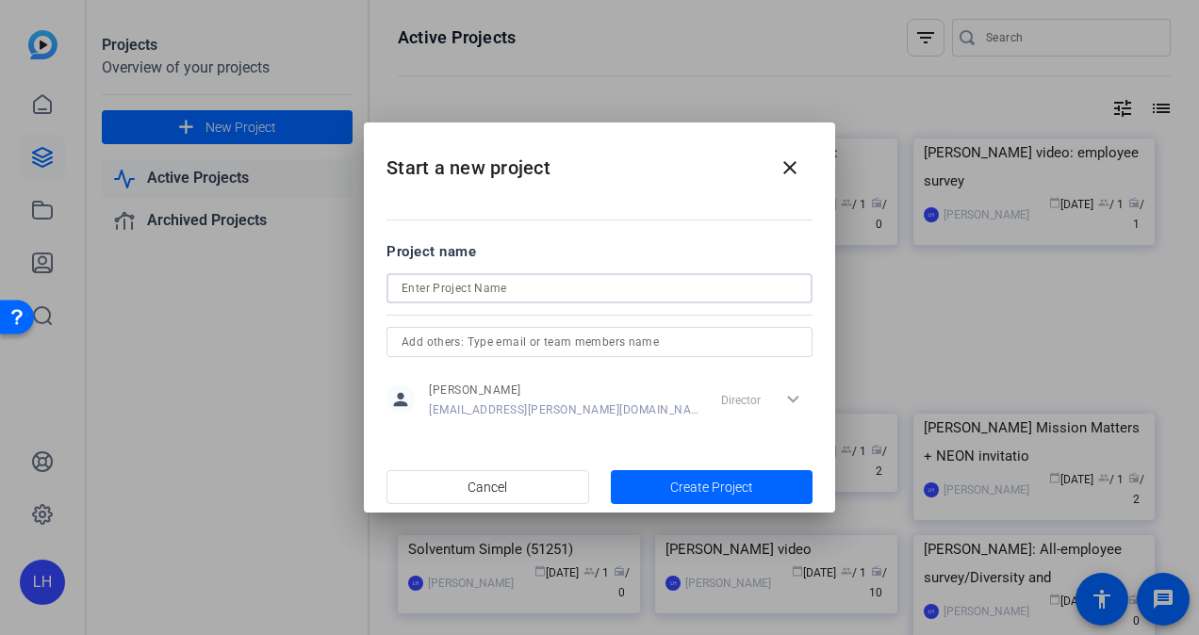
click at [480, 292] on input at bounding box center [599, 288] width 396 height 23
type input "ERP Deployment Video - [PERSON_NAME]"
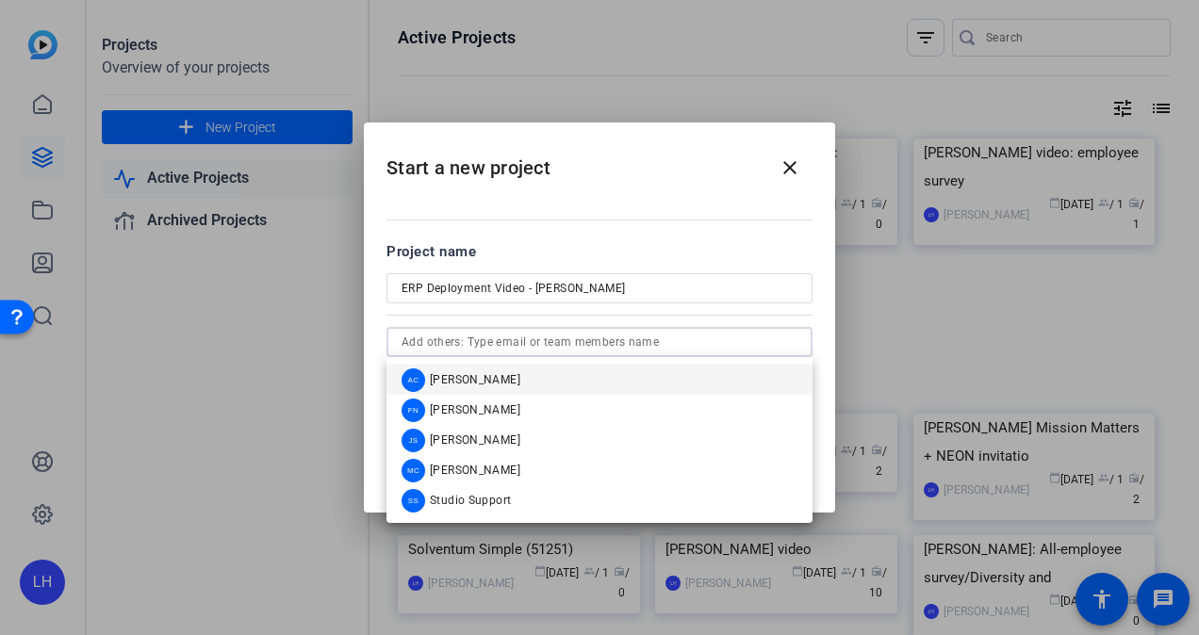
click at [486, 338] on input "text" at bounding box center [599, 342] width 396 height 23
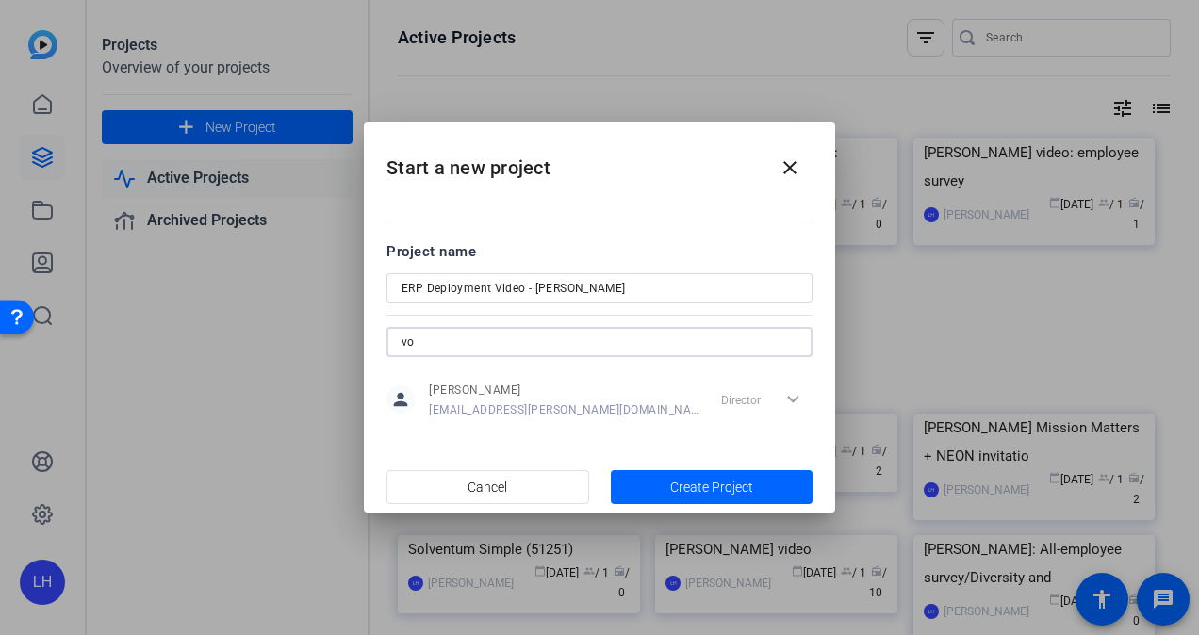
type input "v"
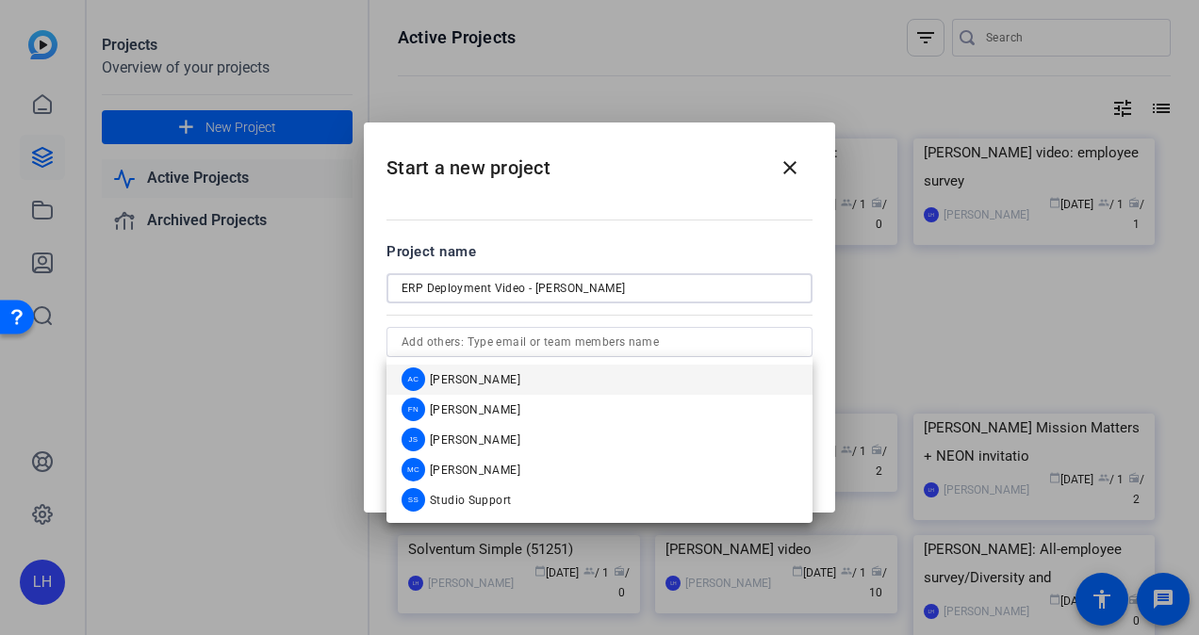
click at [645, 294] on input "ERP Deployment Video - [PERSON_NAME]" at bounding box center [599, 288] width 396 height 23
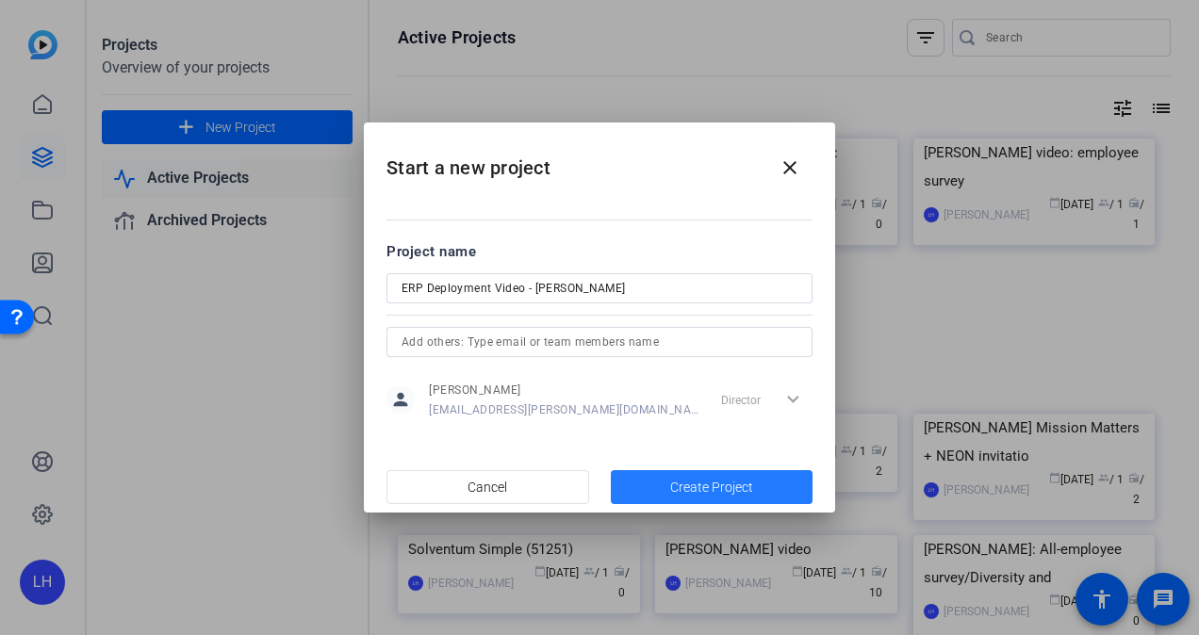
click at [667, 491] on span "button" at bounding box center [712, 487] width 203 height 45
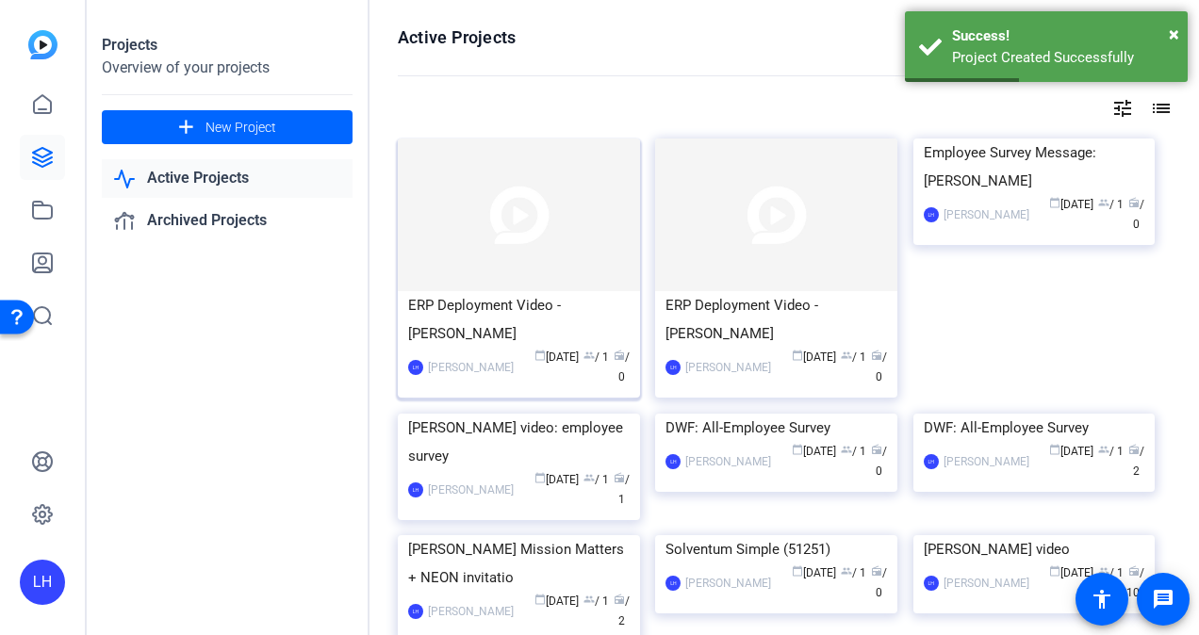
click at [504, 303] on div "ERP Deployment Video - [PERSON_NAME]" at bounding box center [518, 319] width 221 height 57
